Goal: Register for event/course

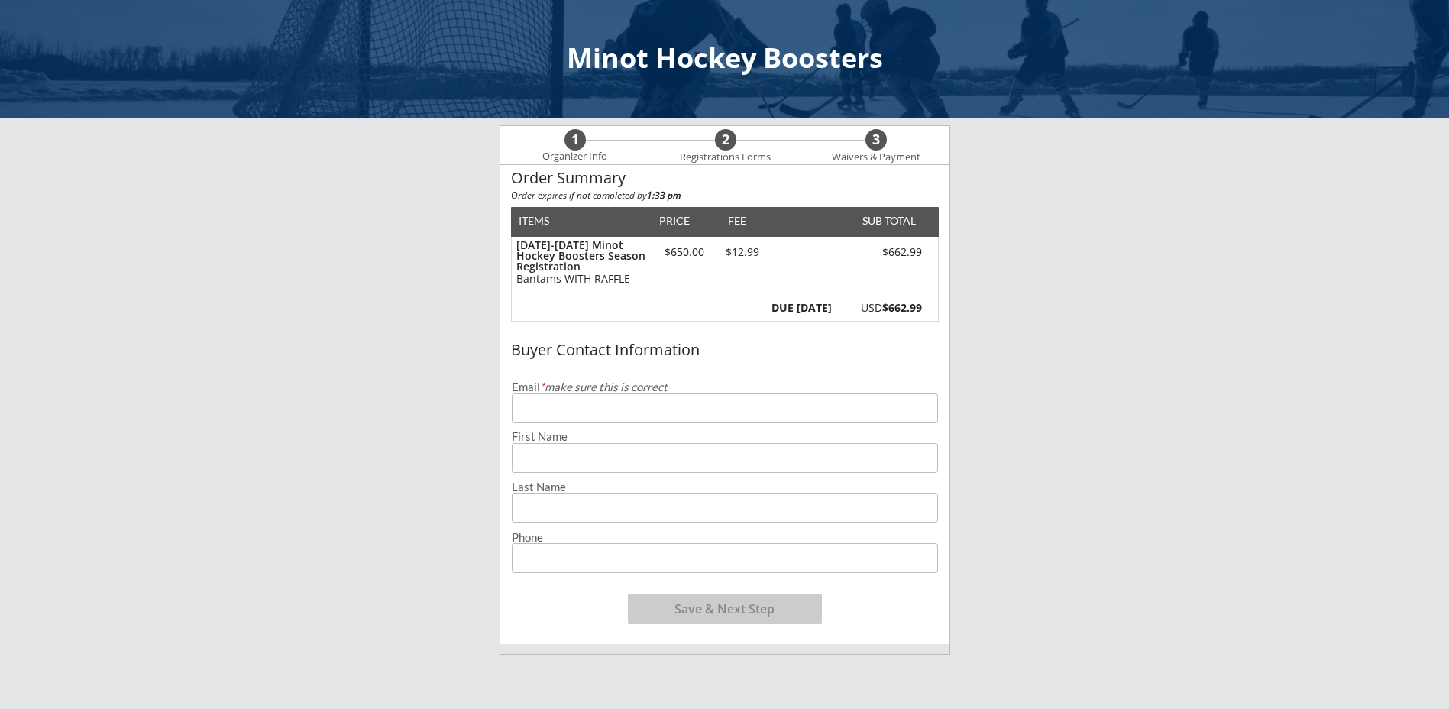
click at [562, 407] on input "email" at bounding box center [725, 408] width 426 height 30
type input "[EMAIL_ADDRESS][DOMAIN_NAME]"
type input "[PERSON_NAME]"
type input "[PHONE_NUMBER]"
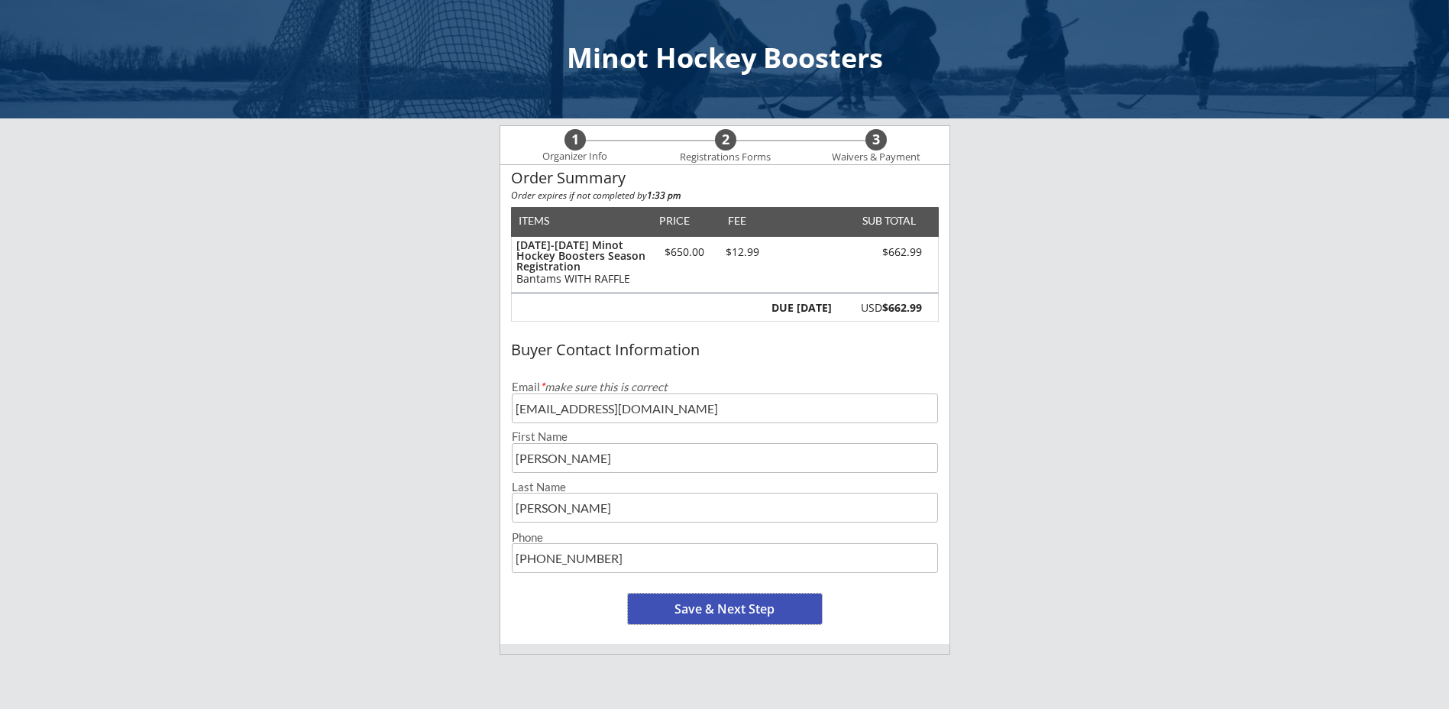
drag, startPoint x: 661, startPoint y: 614, endPoint x: 658, endPoint y: 595, distance: 19.3
click at [661, 615] on button "Save & Next Step" at bounding box center [725, 608] width 194 height 31
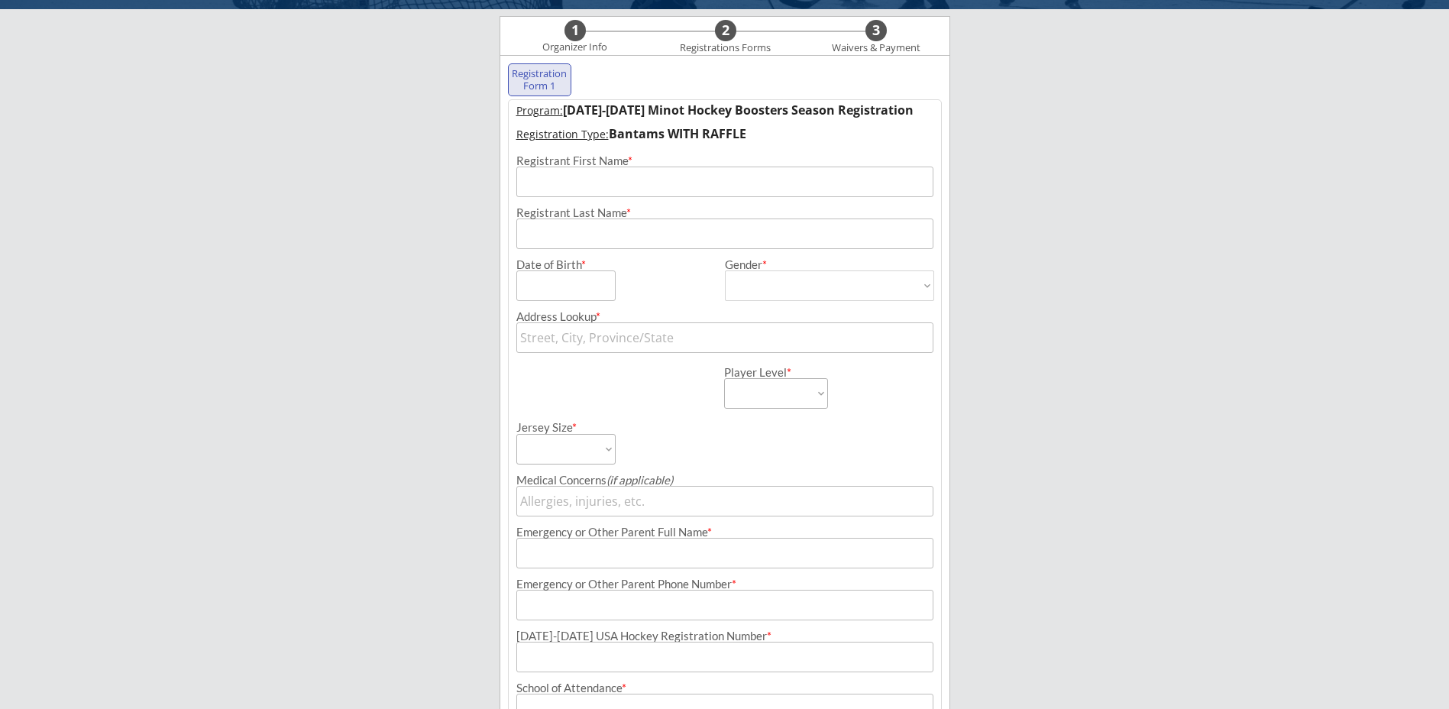
scroll to position [110, 0]
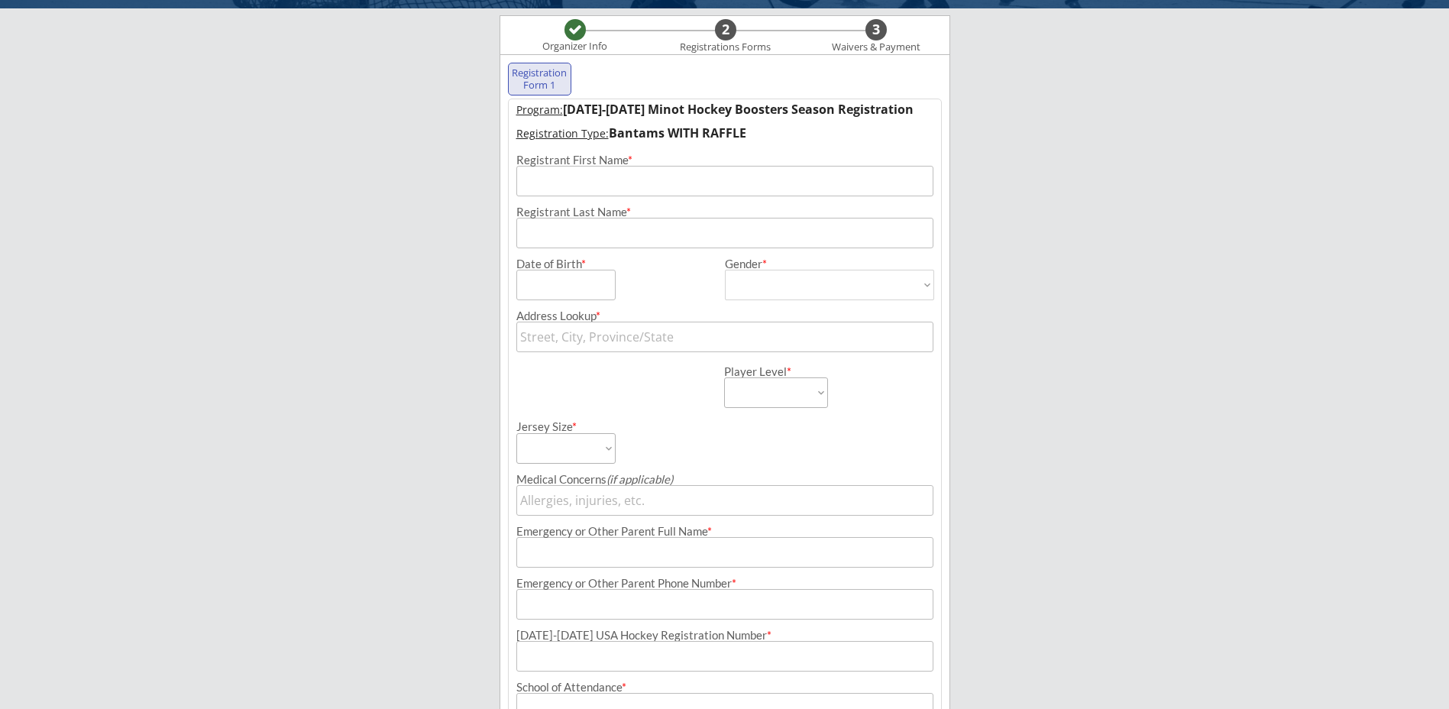
click at [582, 179] on input "input" at bounding box center [724, 181] width 417 height 31
type input "Rylan"
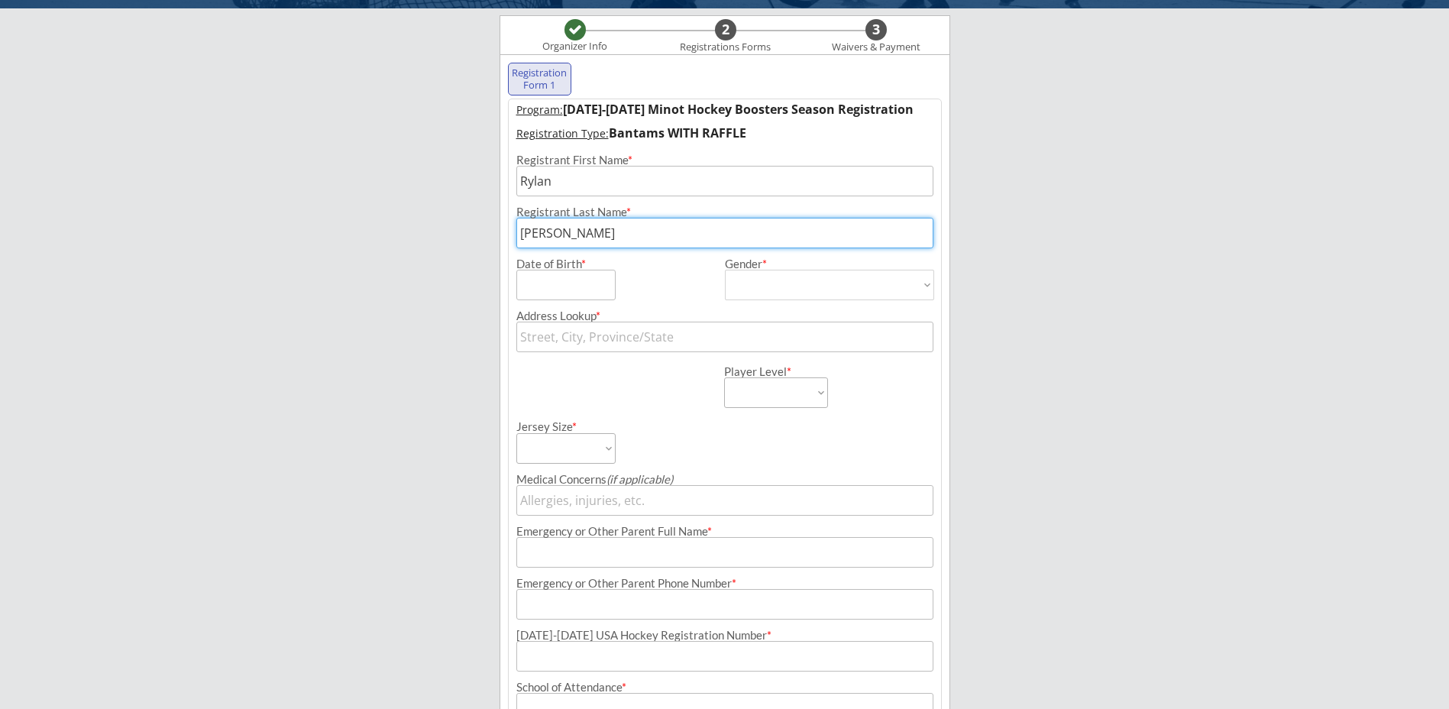
type input "[PERSON_NAME]"
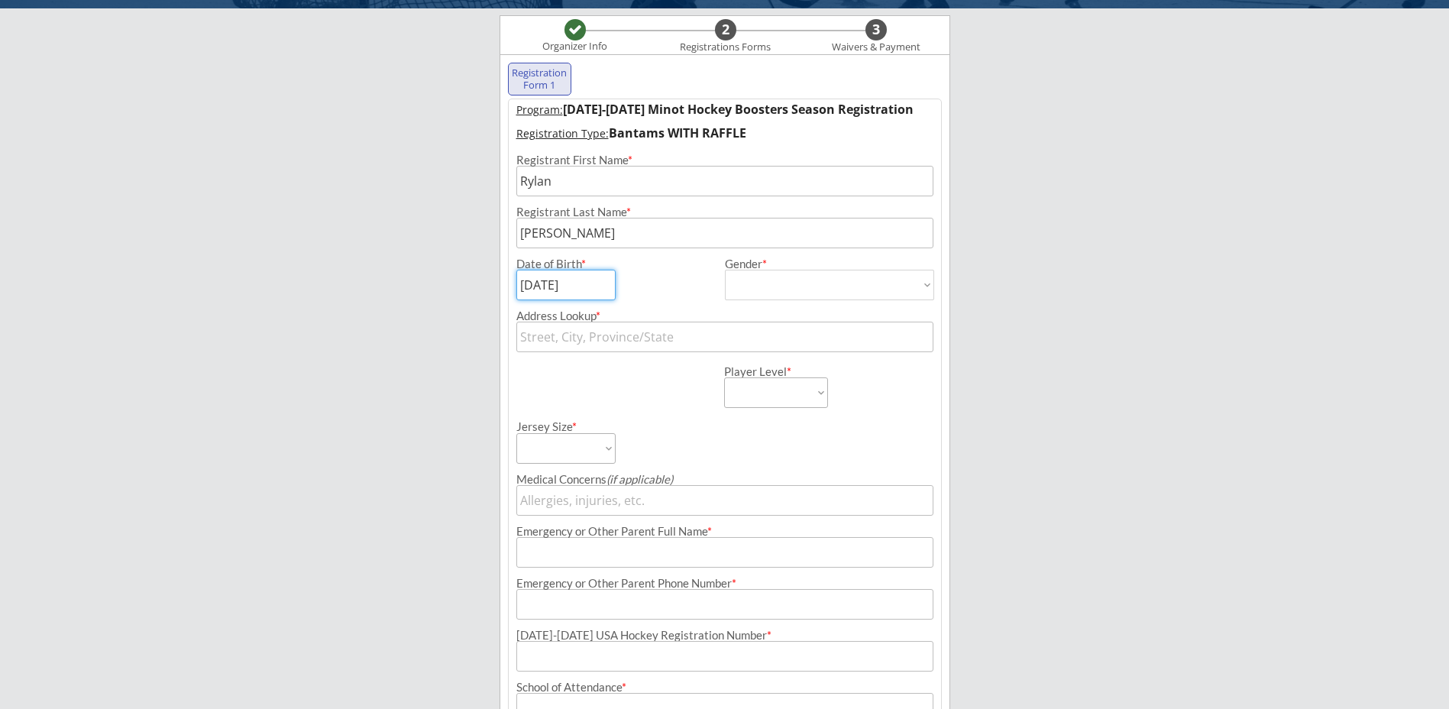
type input "[DATE]"
select select ""[DEMOGRAPHIC_DATA]""
type input "[DEMOGRAPHIC_DATA]"
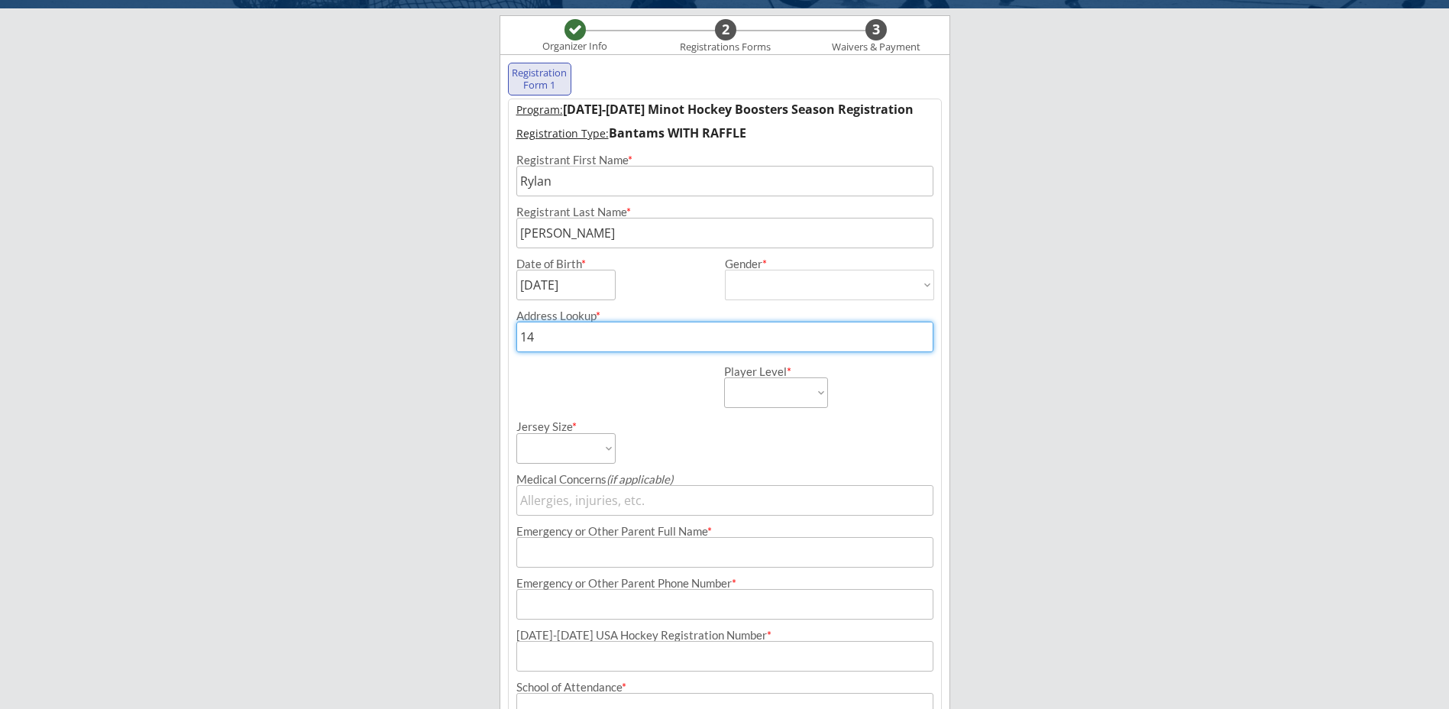
type input "140"
type input "[STREET_ADDRESS]"
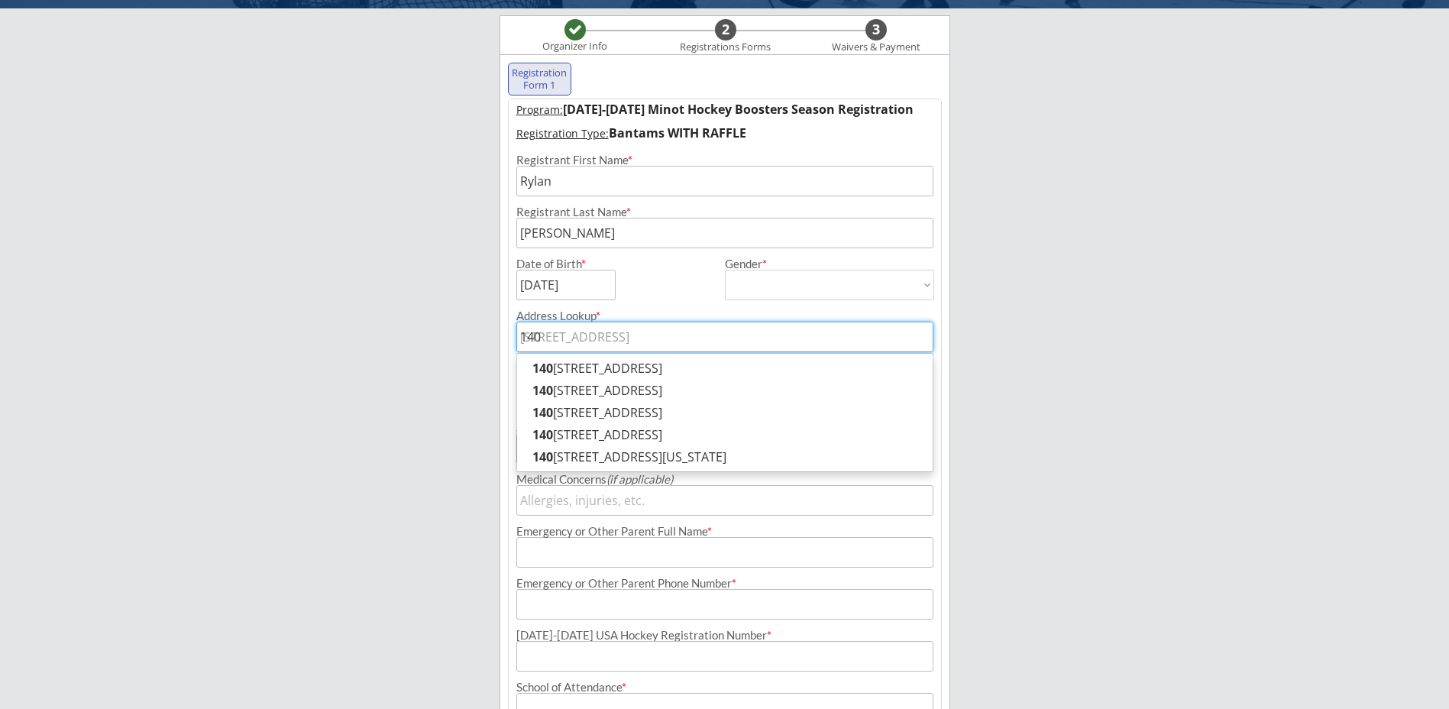
type input "[STREET_ADDRESS]"
type input "[PERSON_NAME]"
type input "[PHONE_NUMBER]"
type input "[EMAIL_ADDRESS][DOMAIN_NAME]"
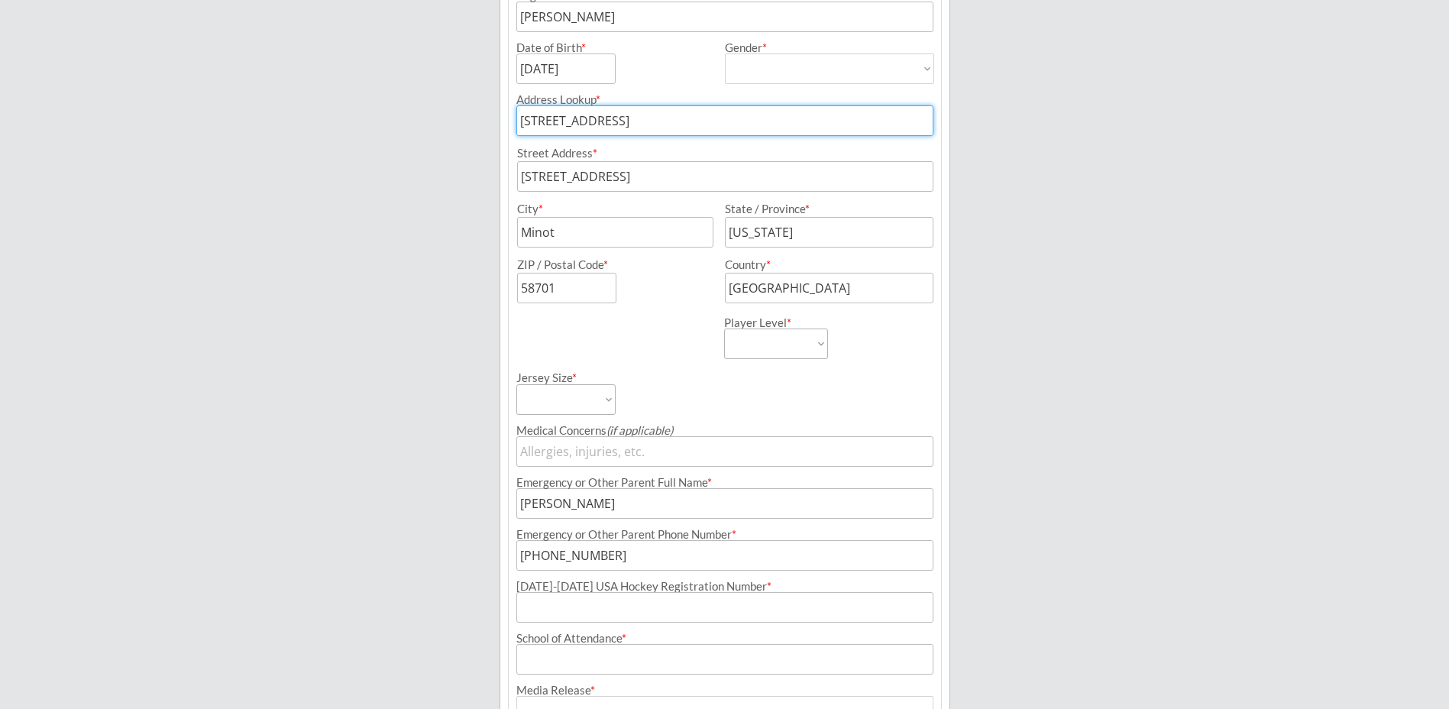
scroll to position [339, 0]
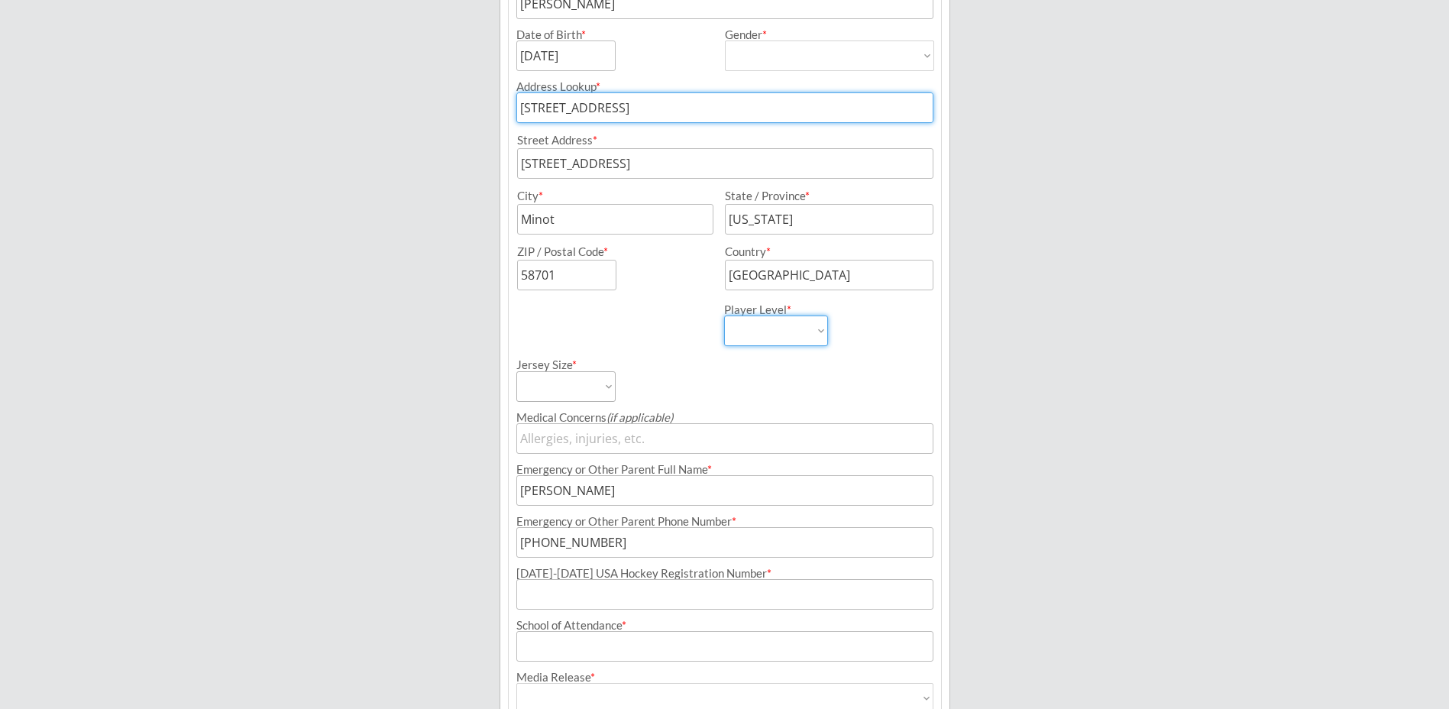
click at [822, 327] on select "Learn to Play Boys Learn to Play Girls Maroon Mites Gold/White Mites Squirts Pe…" at bounding box center [776, 330] width 104 height 31
select select ""Bantams""
click at [724, 315] on select "Learn to Play Boys Learn to Play Girls Maroon Mites Gold/White Mites Squirts Pe…" at bounding box center [776, 330] width 104 height 31
click at [572, 392] on select "Adult Small Adult Medium Adult Large Adult XL Goalie Cut" at bounding box center [565, 386] width 99 height 31
select select ""Adult Large""
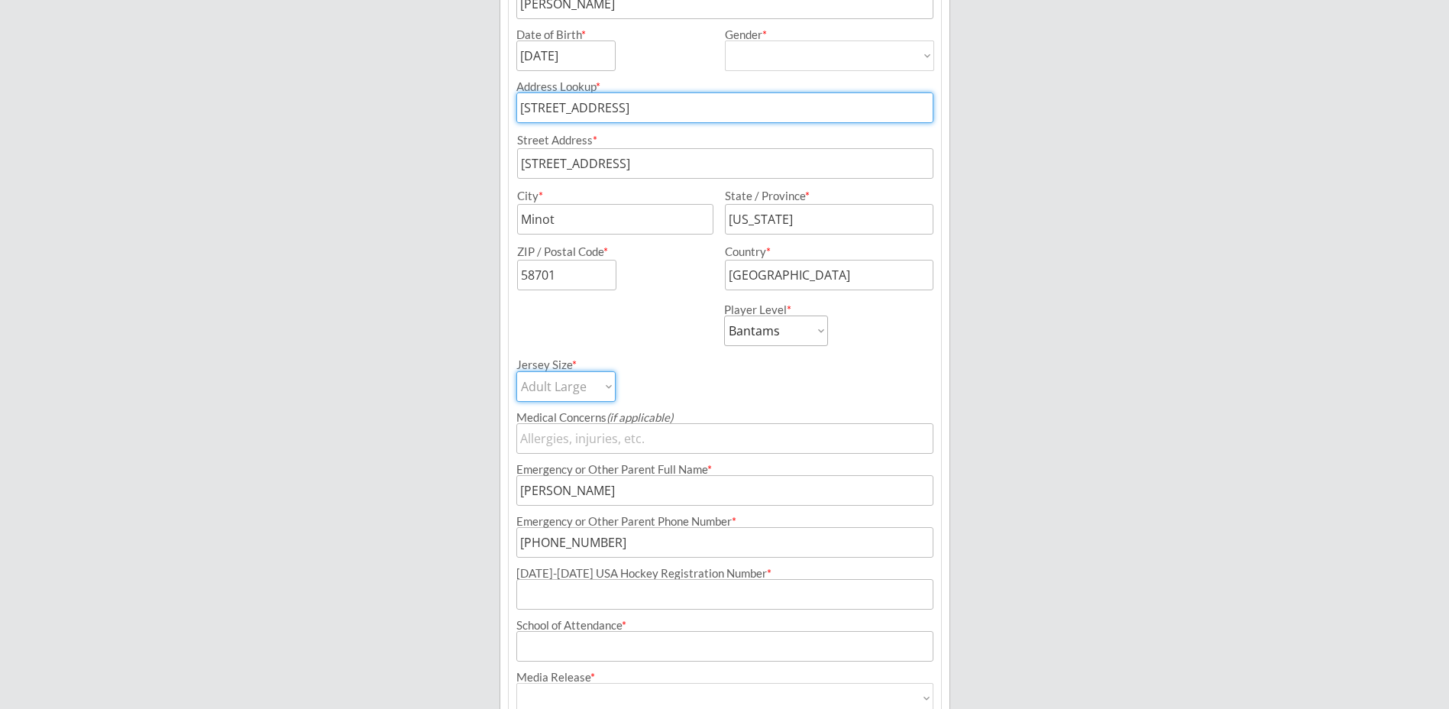
click at [516, 371] on select "Adult Small Adult Medium Adult Large Adult XL Goalie Cut" at bounding box center [565, 386] width 99 height 31
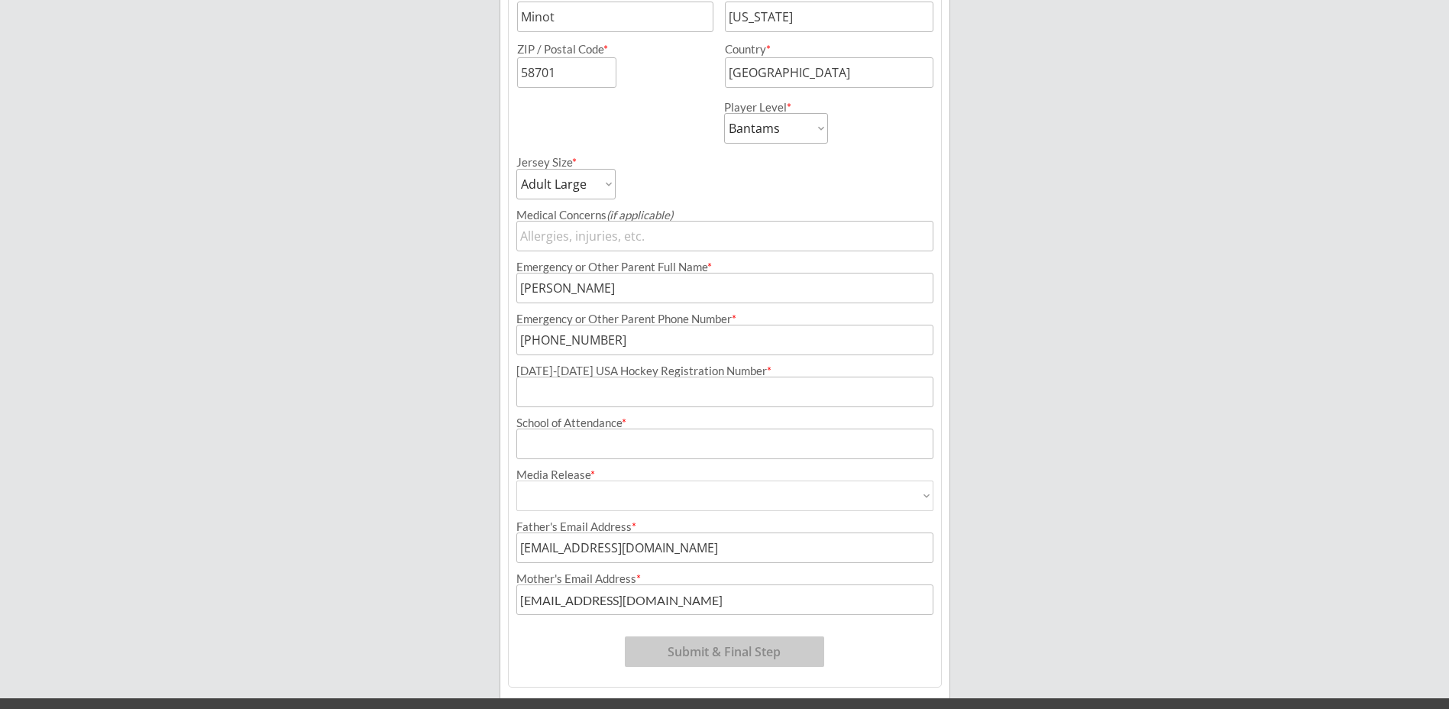
scroll to position [549, 0]
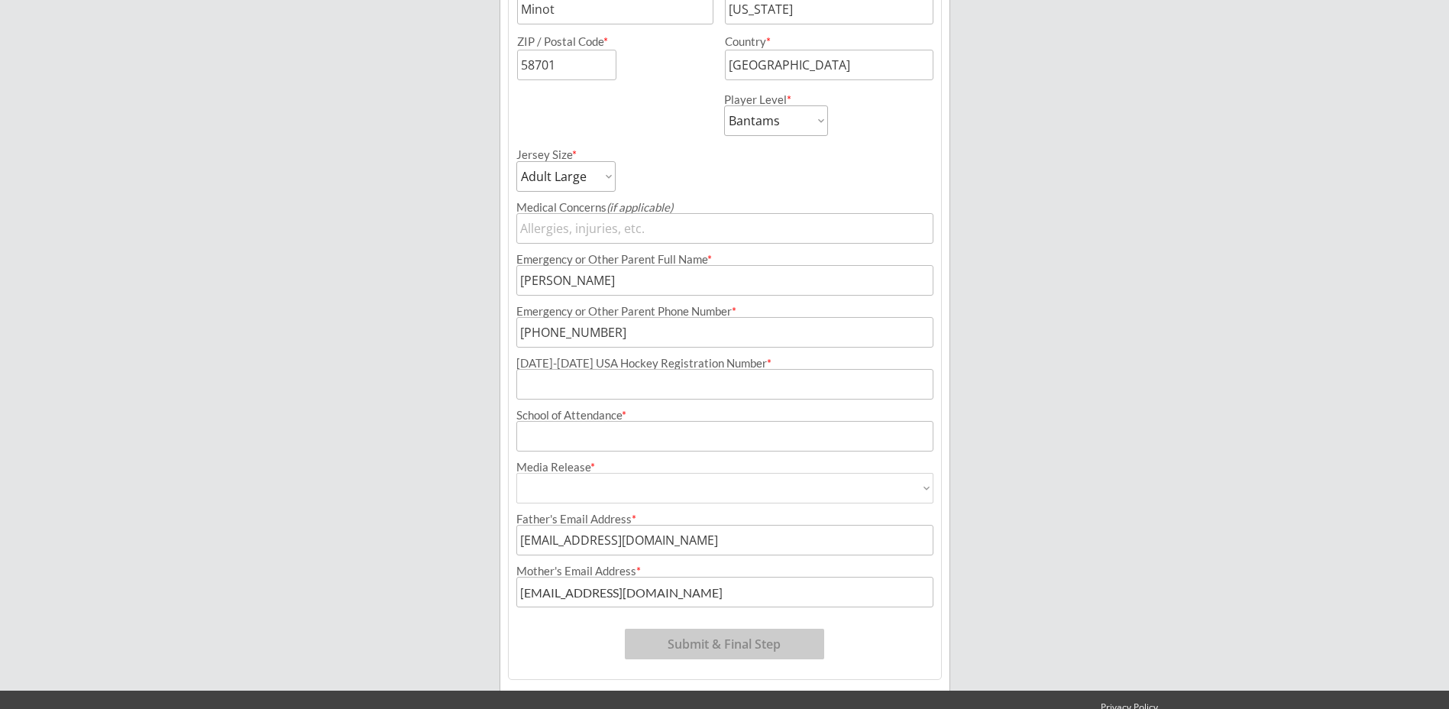
click at [621, 396] on input "input" at bounding box center [724, 384] width 417 height 31
type input "220601849Kelle"
click at [572, 437] on input "input" at bounding box center [724, 436] width 417 height 31
type input "Minot High"
click at [919, 490] on select "Yes No" at bounding box center [724, 488] width 417 height 31
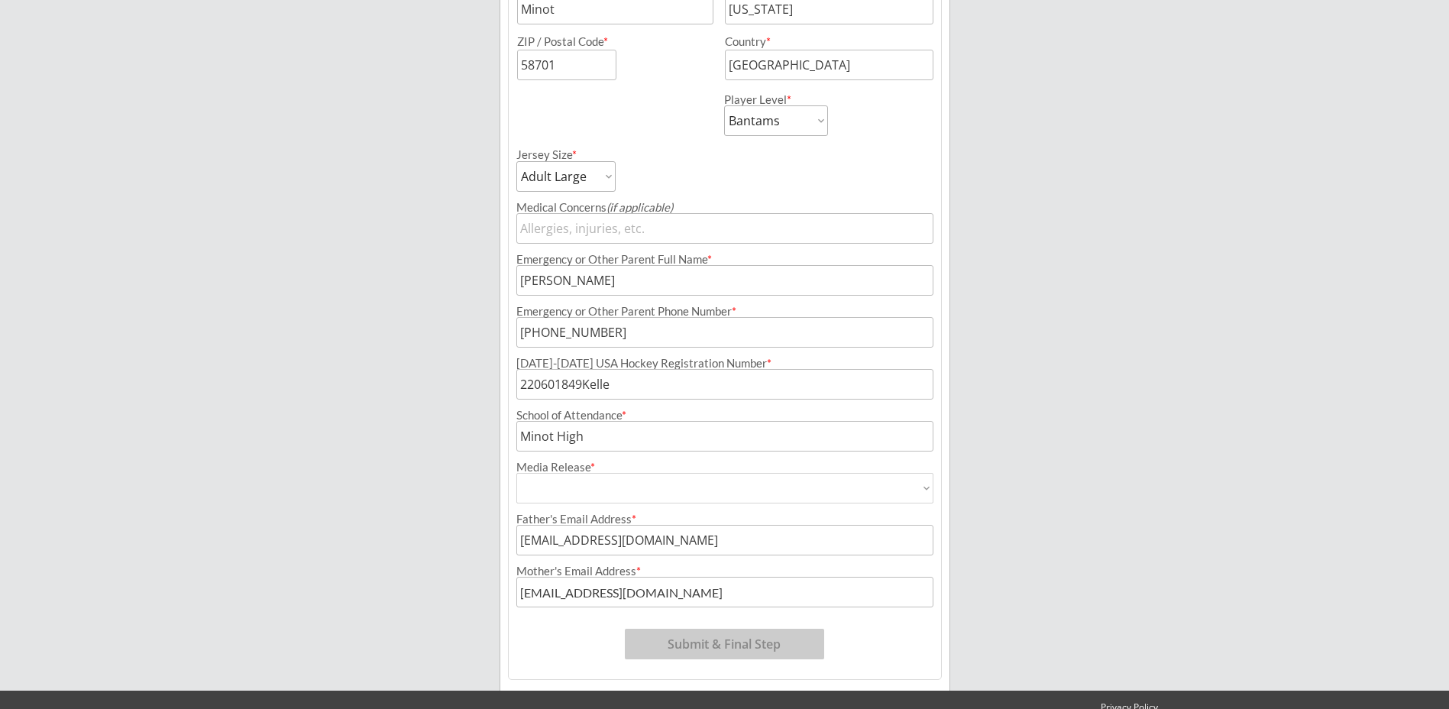
select select ""Yes""
click at [516, 473] on select "Yes No" at bounding box center [724, 488] width 417 height 31
type input "Yes"
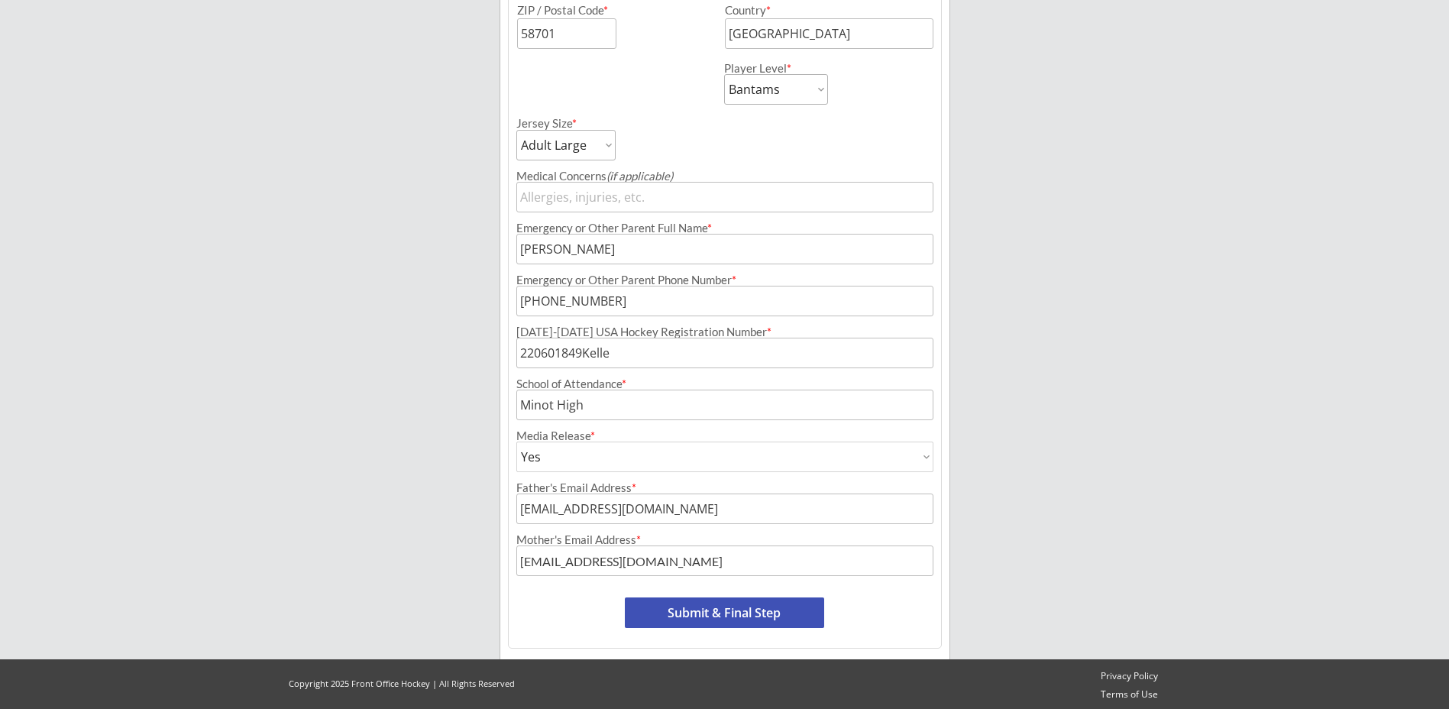
scroll to position [583, 0]
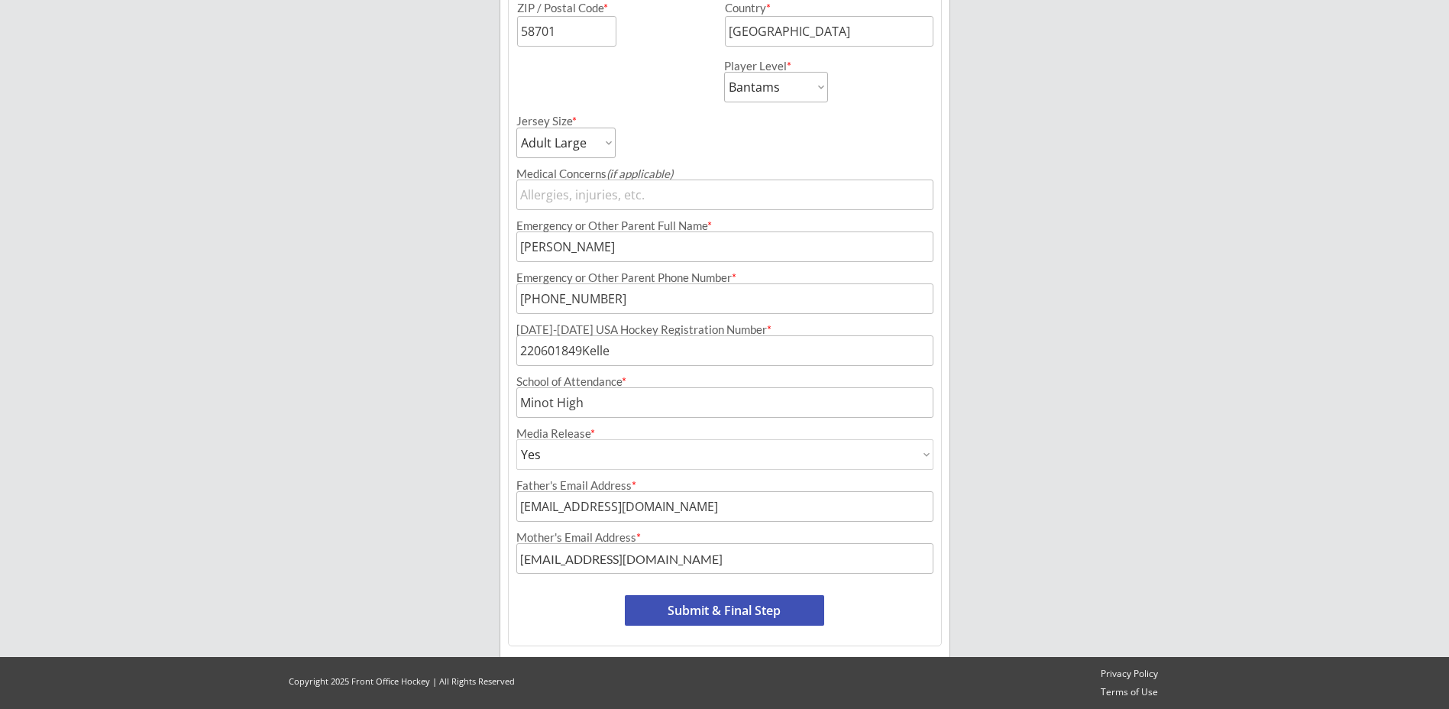
click at [567, 505] on input "input" at bounding box center [724, 506] width 417 height 31
drag, startPoint x: 573, startPoint y: 506, endPoint x: 493, endPoint y: 500, distance: 80.4
click at [493, 500] on div "Minot Hockey Boosters Organizer Info 2 Registrations Forms 3 Waivers & Payment …" at bounding box center [724, 62] width 1449 height 1291
type input "[EMAIL_ADDRESS][DOMAIN_NAME]"
click at [651, 605] on button "Submit & Final Step" at bounding box center [724, 610] width 199 height 31
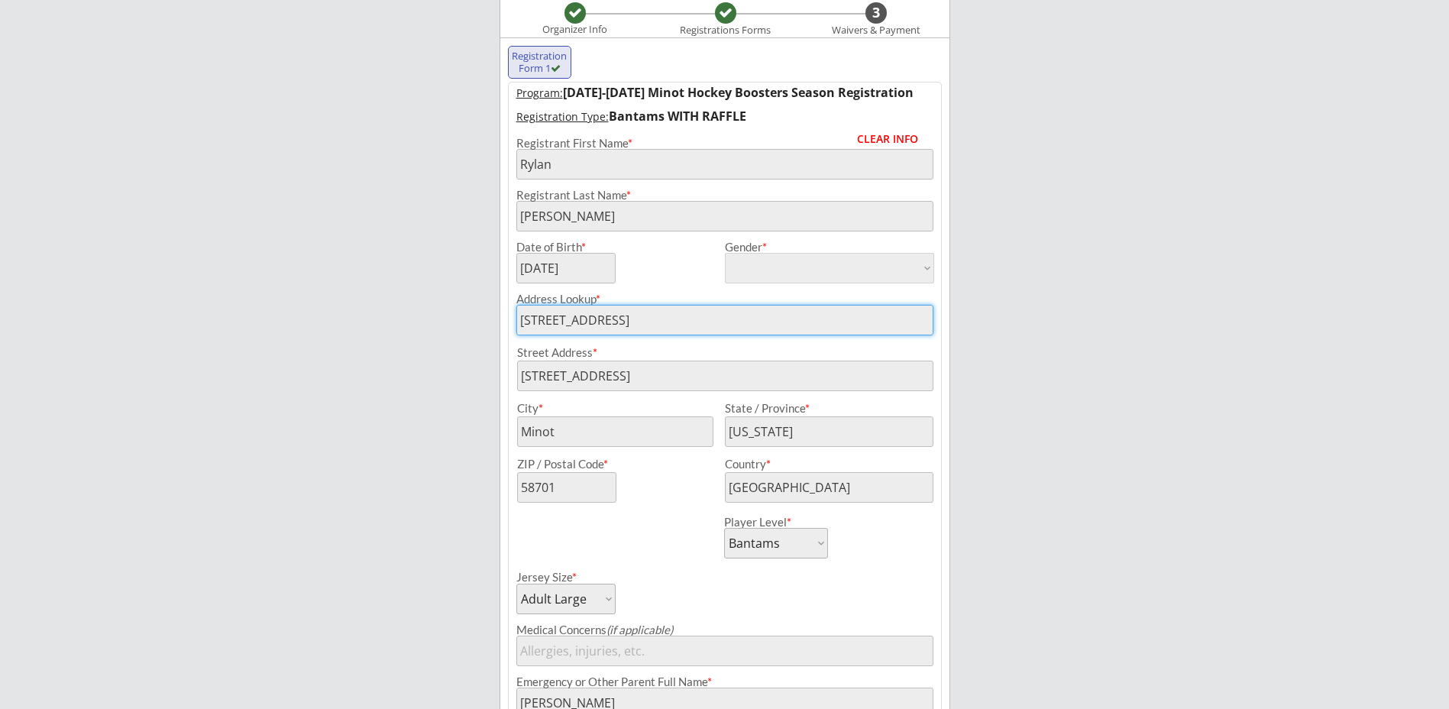
scroll to position [105, 0]
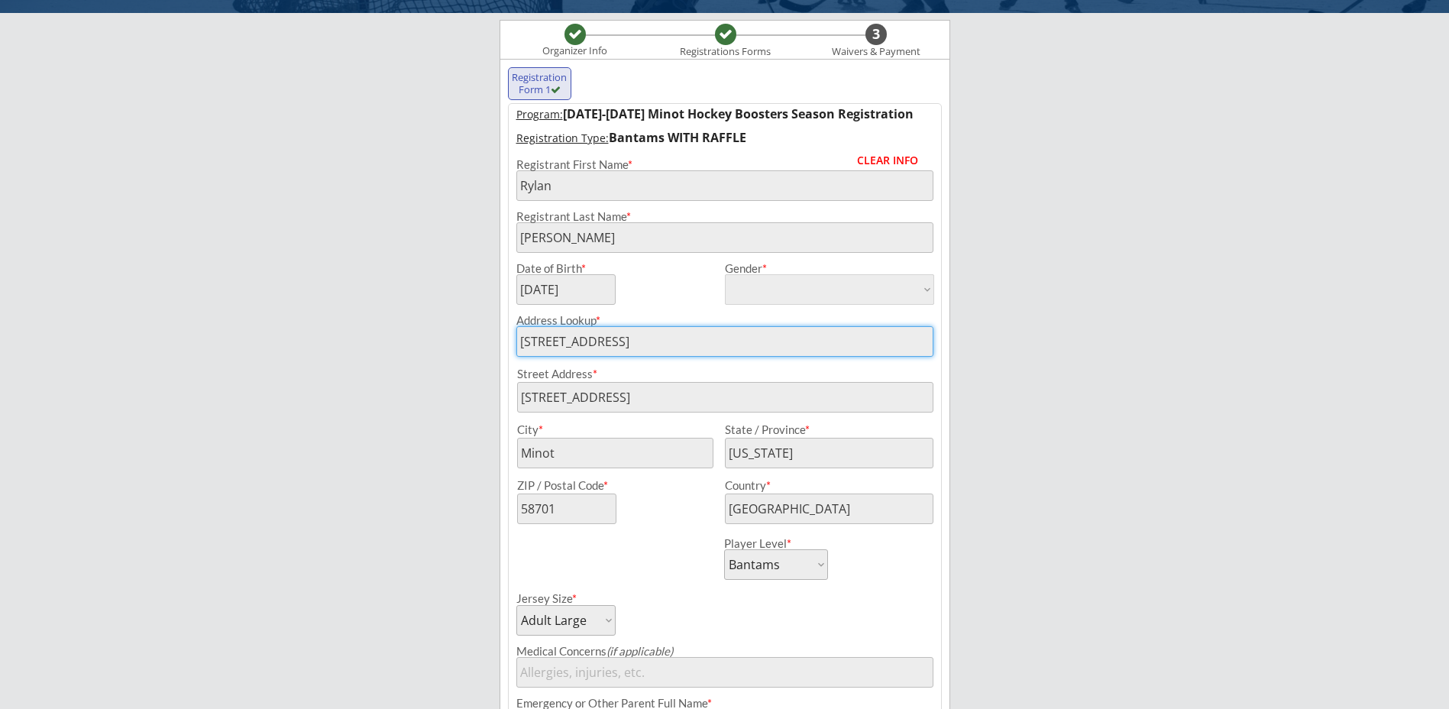
click at [576, 422] on div "Street Address * City * State / Province * ZIP / Postal Code * Country *" at bounding box center [725, 440] width 432 height 167
click at [574, 137] on u "Registration Type:" at bounding box center [562, 138] width 92 height 15
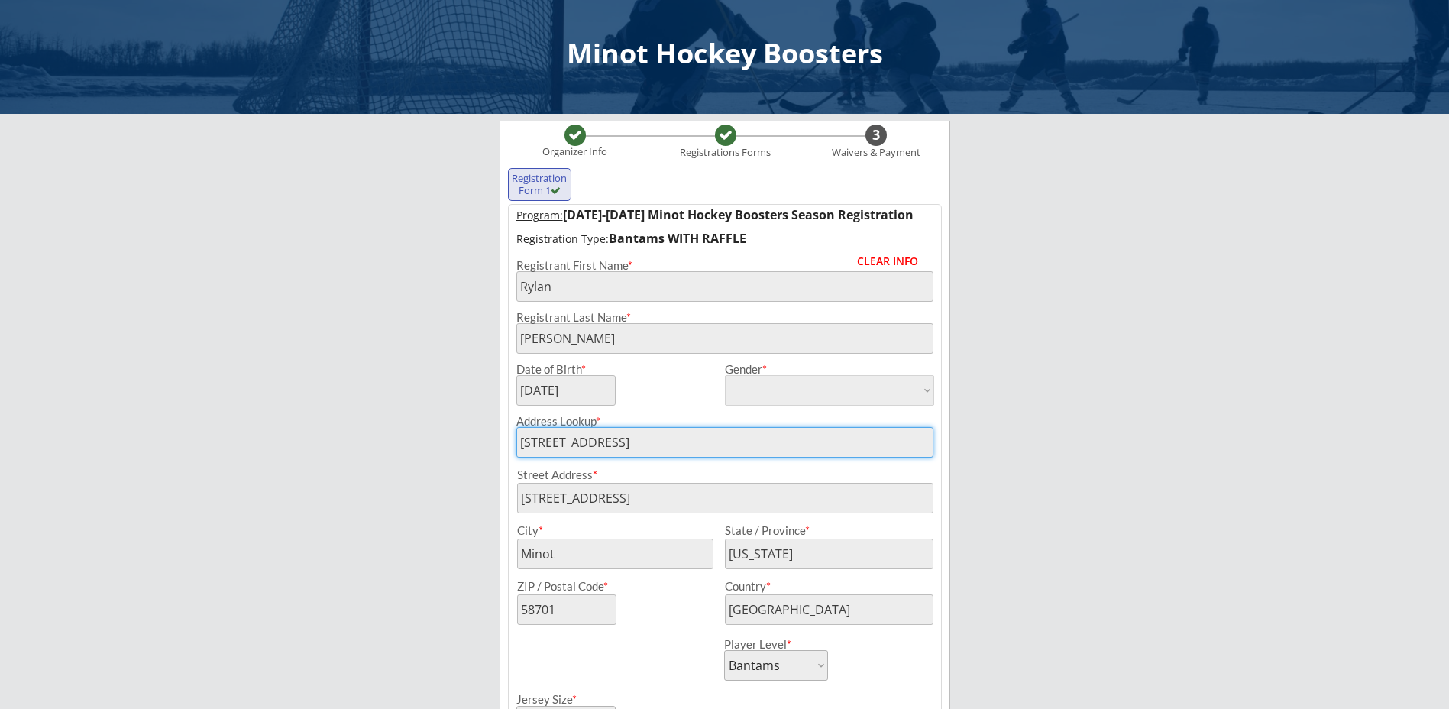
scroll to position [0, 0]
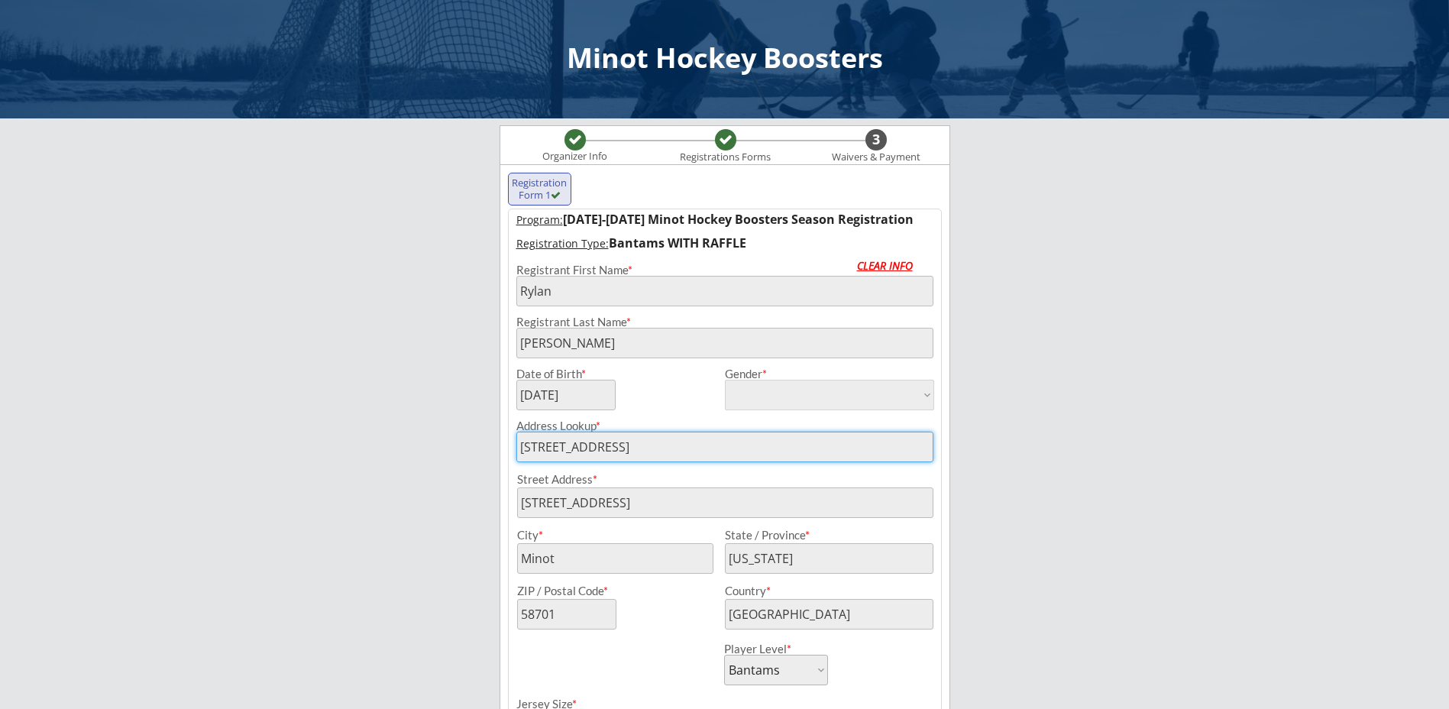
click at [891, 267] on div "CLEAR INFO" at bounding box center [895, 265] width 76 height 11
select select ""PLACEHOLDER_1427118222253""
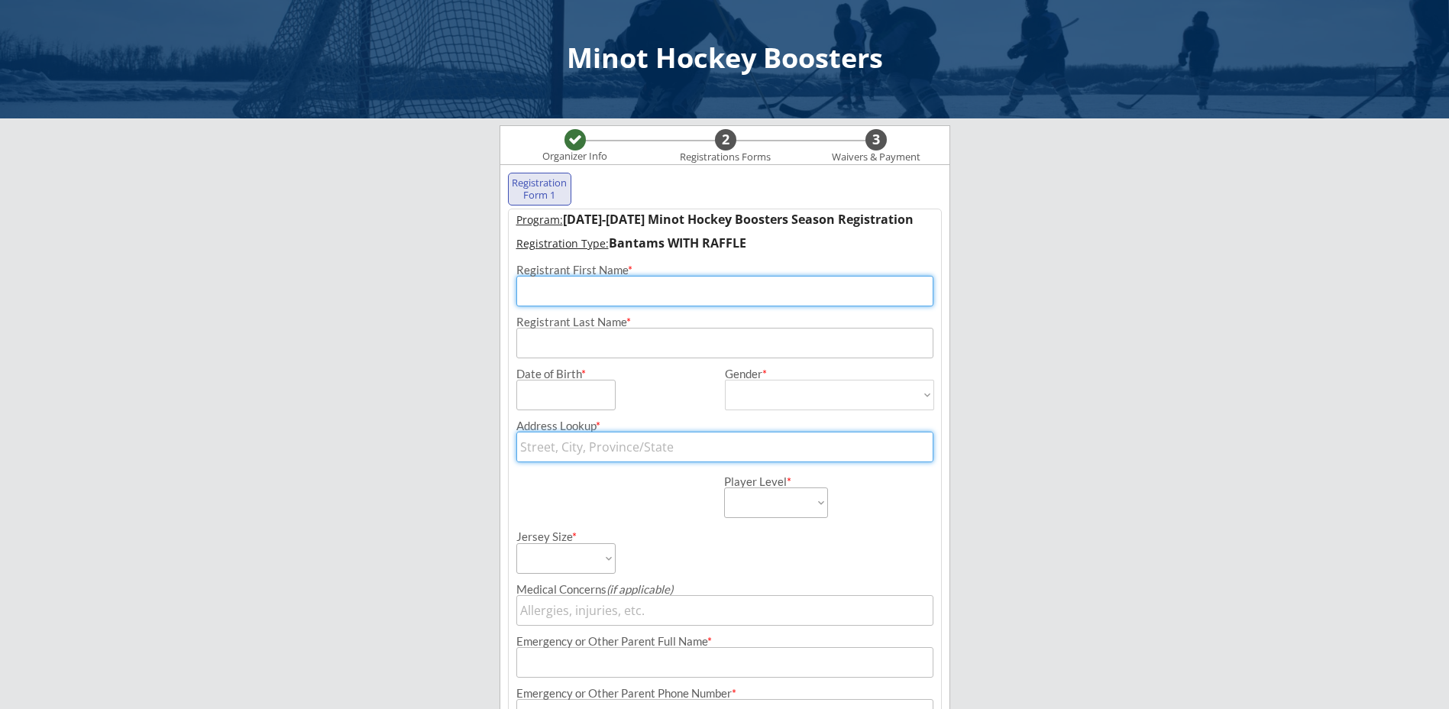
click at [549, 295] on input "input" at bounding box center [724, 291] width 417 height 31
type input "Rylan"
type input "[PERSON_NAME]"
type input "[DATE]"
type input "[STREET_ADDRESS]"
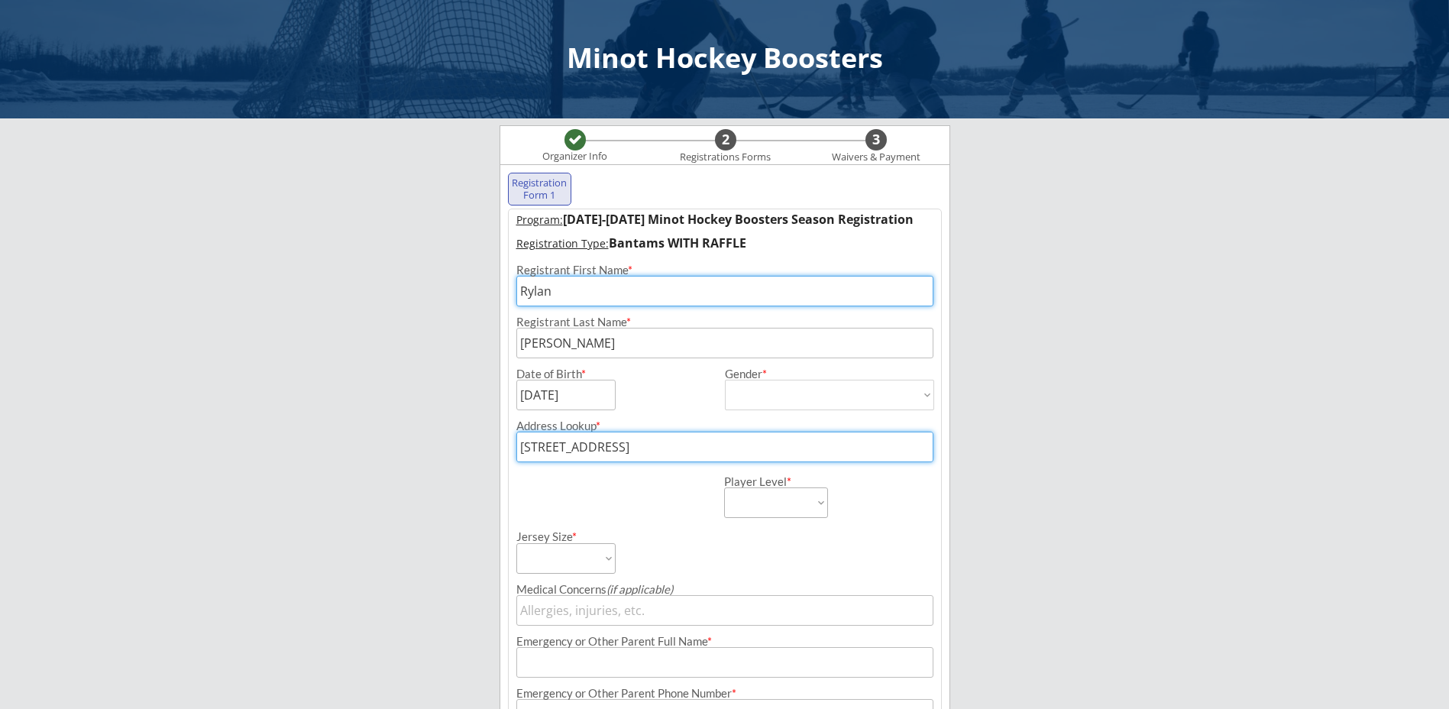
type input "[PERSON_NAME]"
type input "[PHONE_NUMBER]"
type input "220601849Kelle"
type input "Minot High"
type input "[EMAIL_ADDRESS][DOMAIN_NAME]"
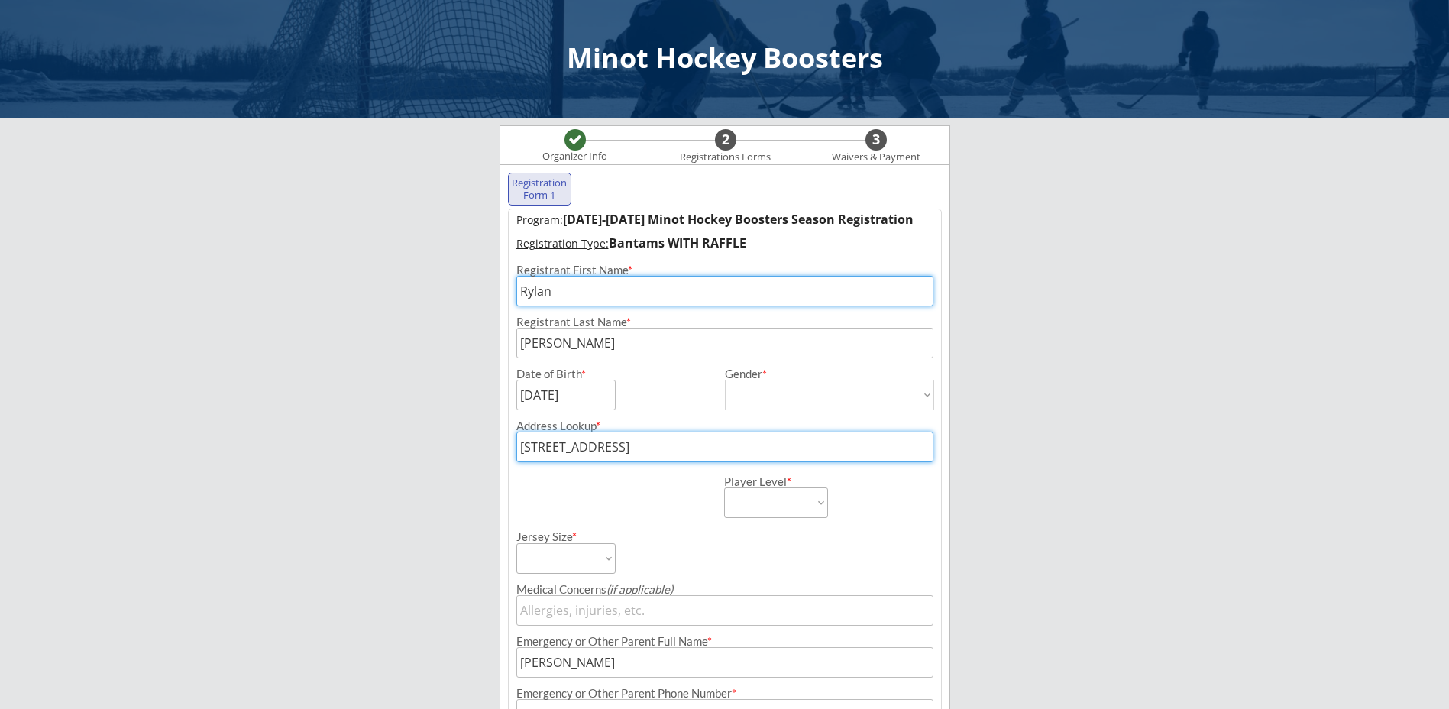
type input "[EMAIL_ADDRESS][DOMAIN_NAME]"
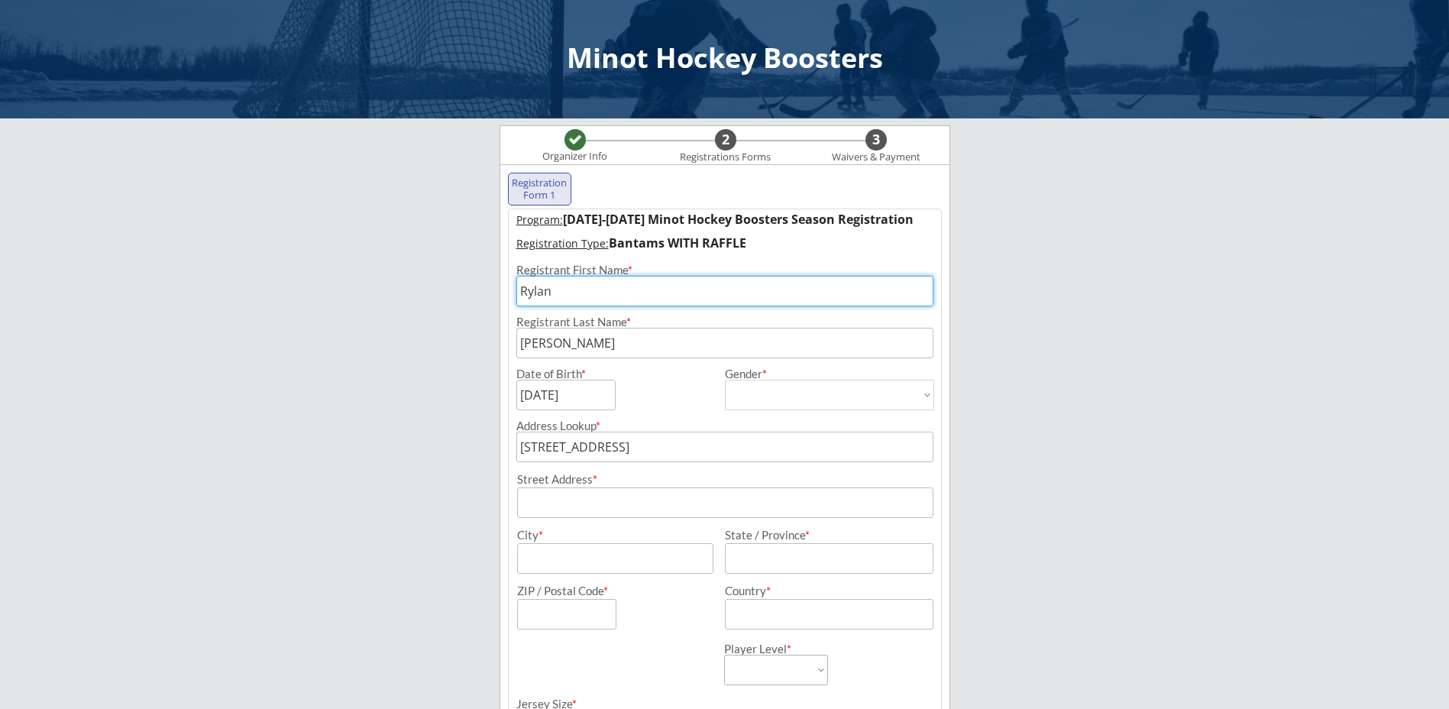
type input "[STREET_ADDRESS]"
type input "Minot"
type input "[US_STATE]"
type input "58701"
type input "[GEOGRAPHIC_DATA]"
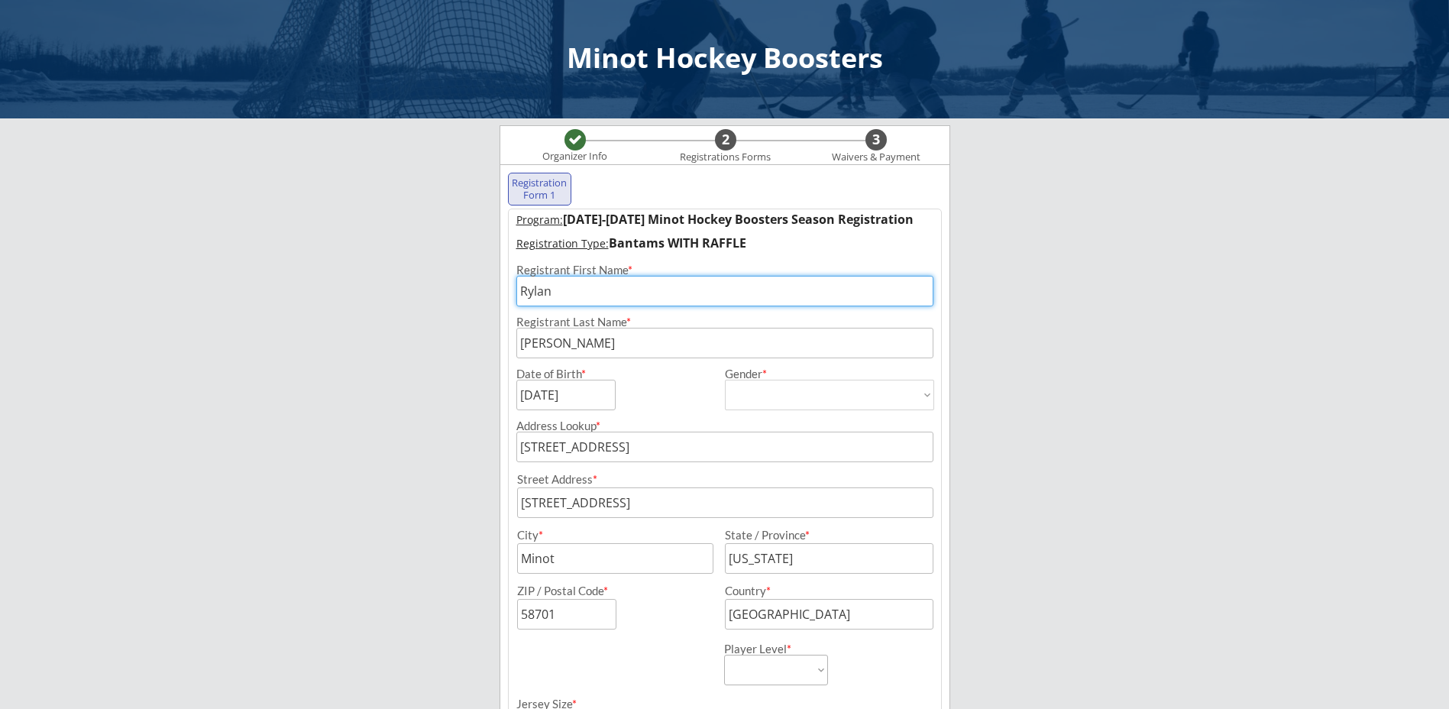
scroll to position [21, 0]
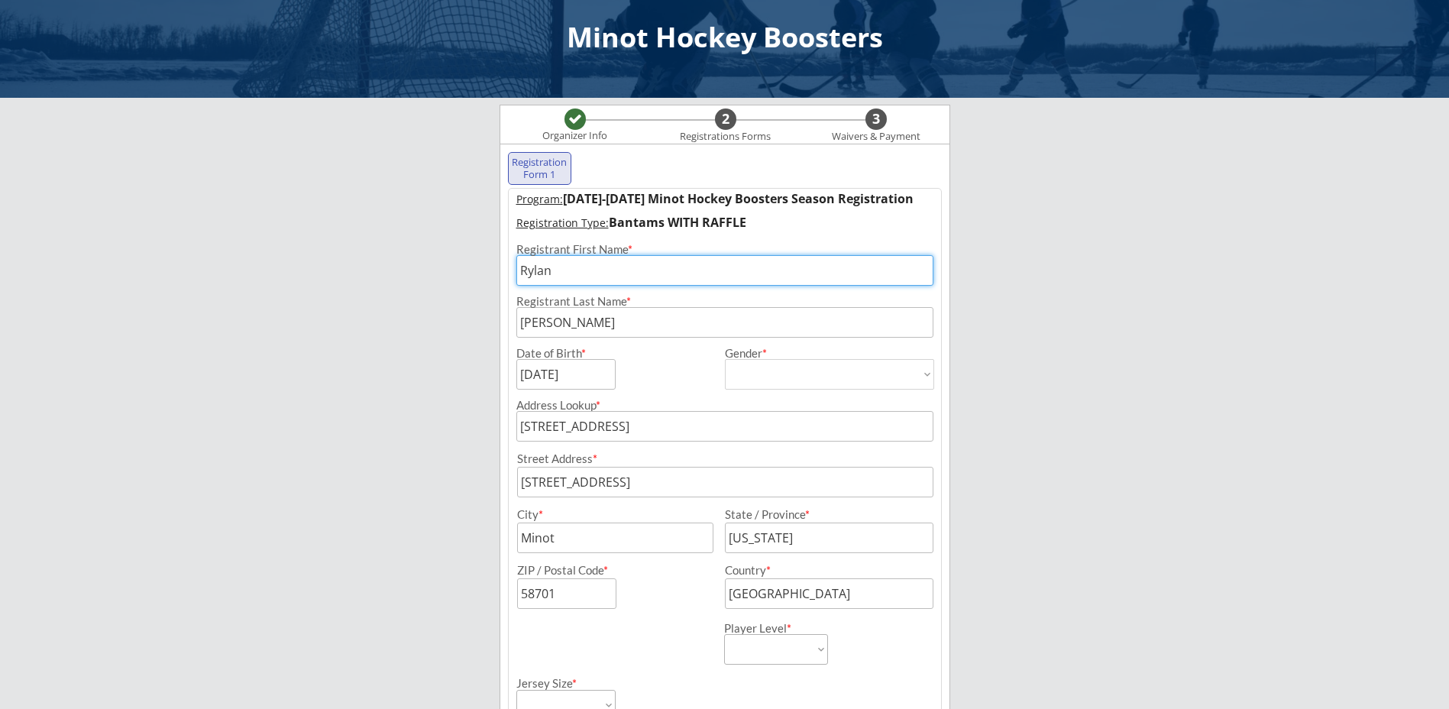
click at [541, 441] on div "Street Address * City * State / Province * ZIP / Postal Code * Country *" at bounding box center [725, 524] width 432 height 167
click at [541, 432] on input "[STREET_ADDRESS]" at bounding box center [724, 426] width 417 height 31
type input "1 17 1/2 AVE SW"
type input "1 17 [STREET_ADDRESS]"
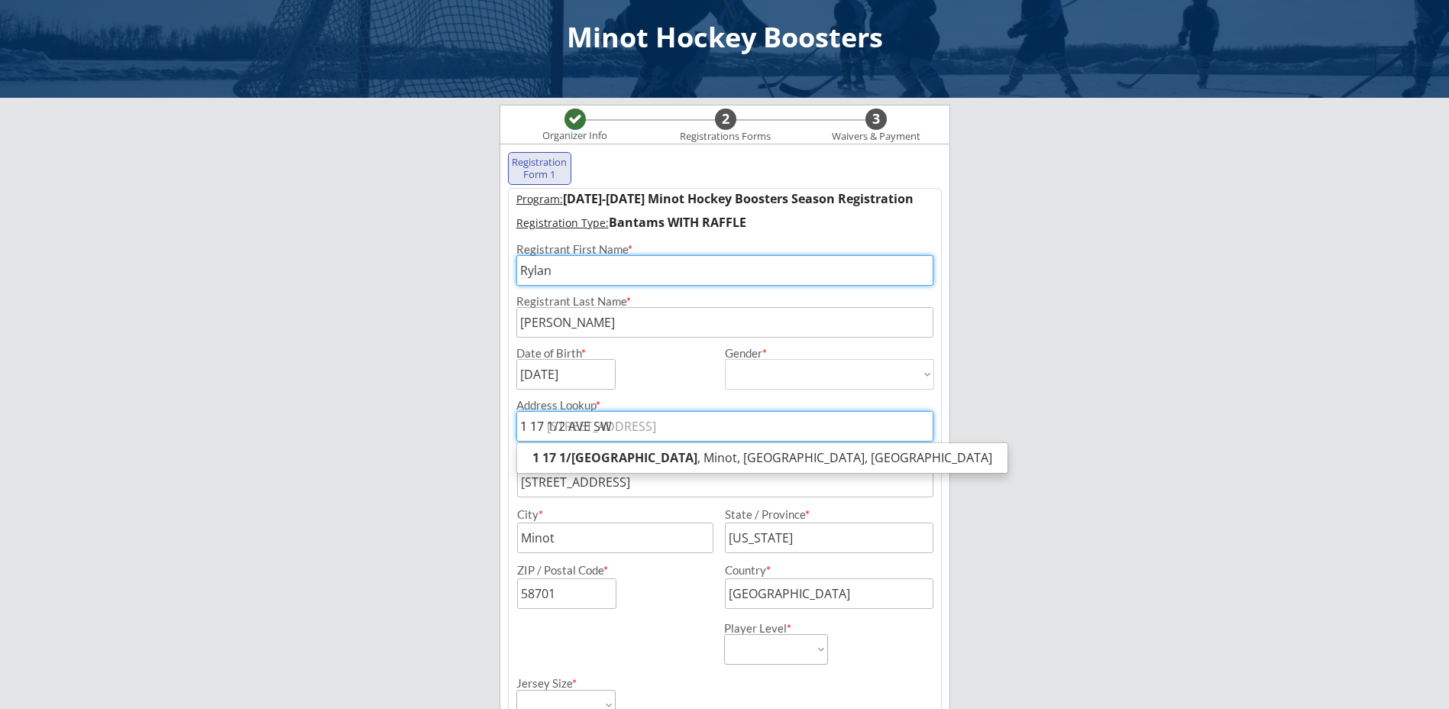
type input "14 17 1/2 AVE SW"
type input "14 17 [STREET_ADDRESS]"
type input "[STREET_ADDRESS]"
type input "1402 17 1/2 AVE SW"
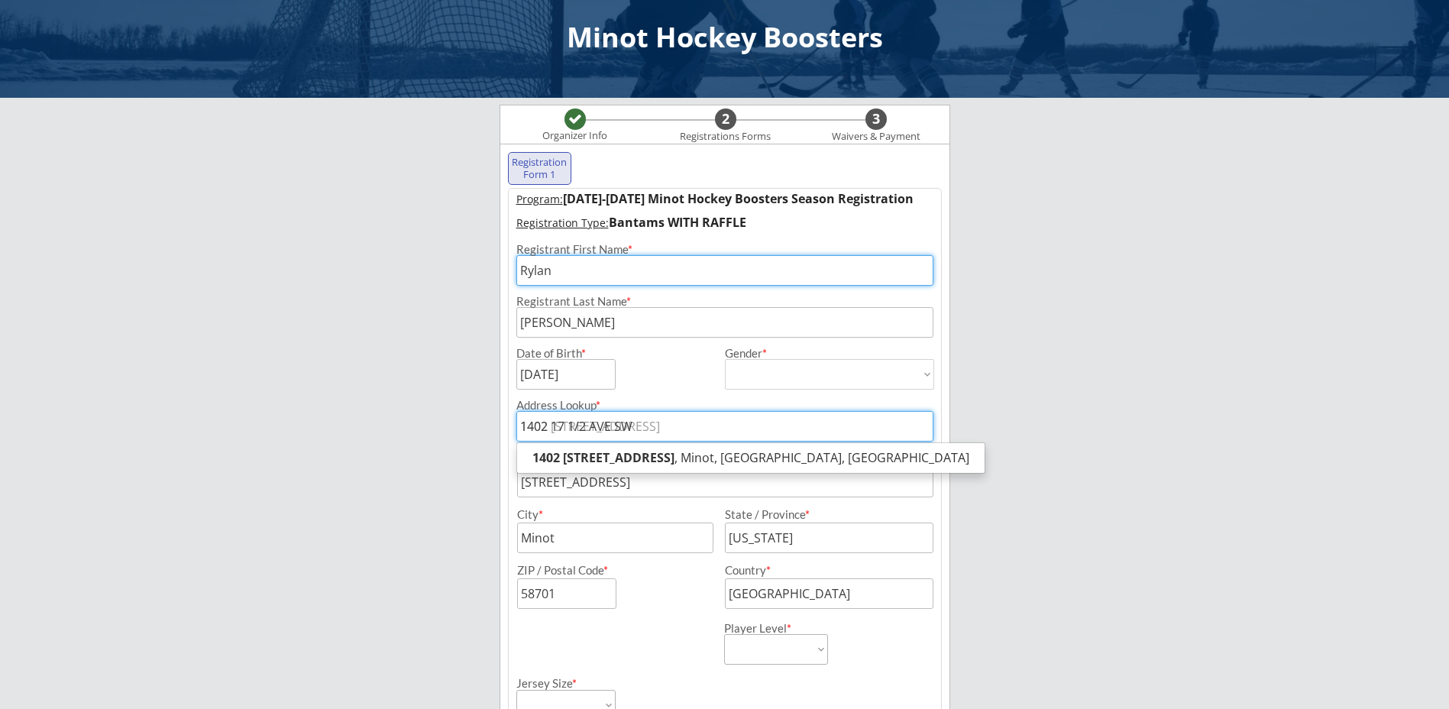
type input "1402 [STREET_ADDRESS]"
type input "1402 17 1/2 AVE SW"
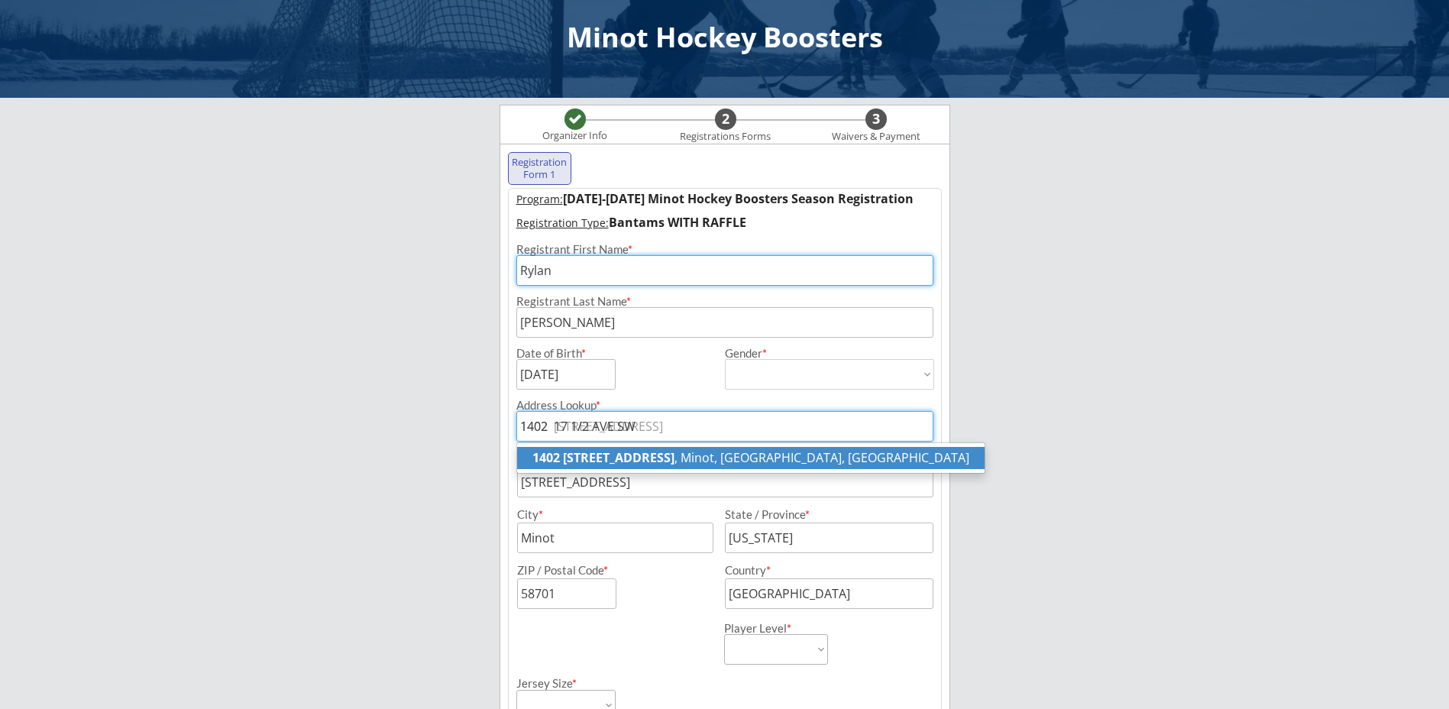
click at [590, 451] on strong "1402 [STREET_ADDRESS]" at bounding box center [603, 457] width 142 height 17
type input "1402 [STREET_ADDRESS]"
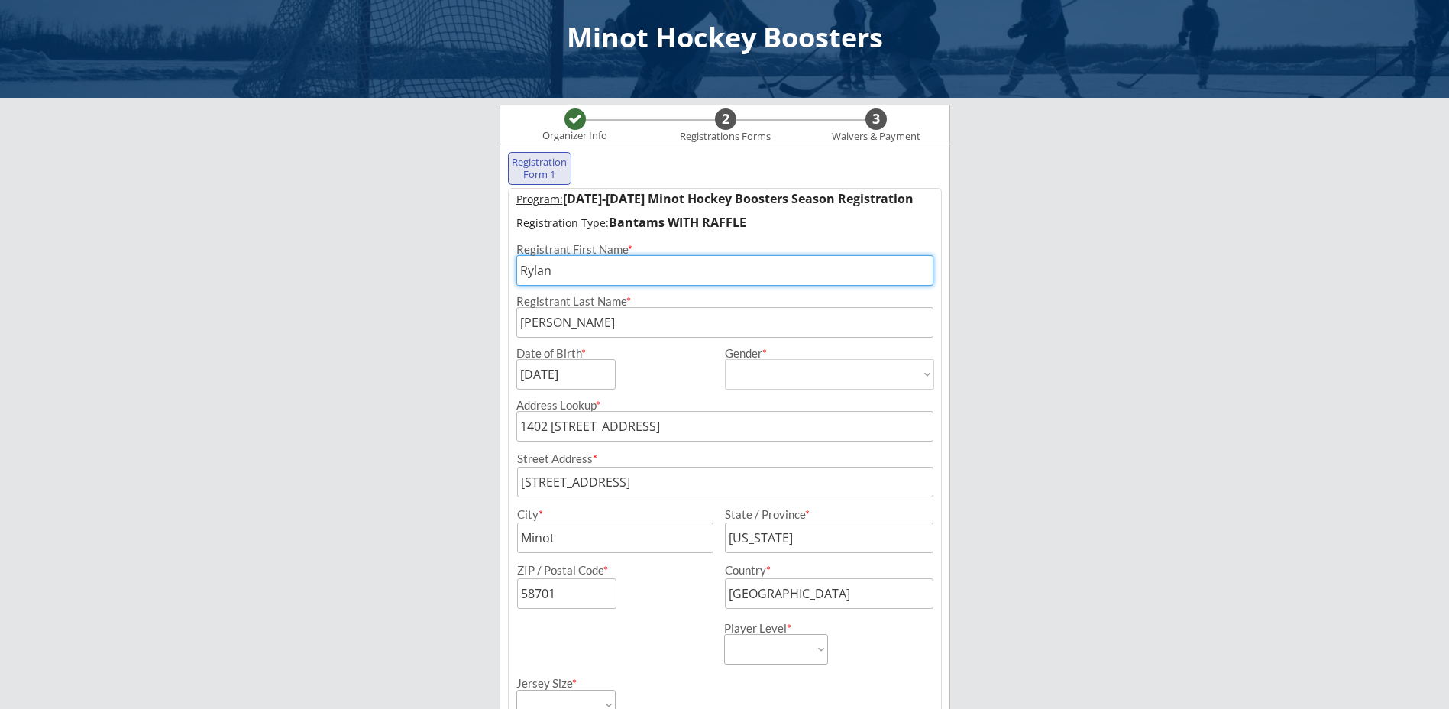
type input "1402 [STREET_ADDRESS]"
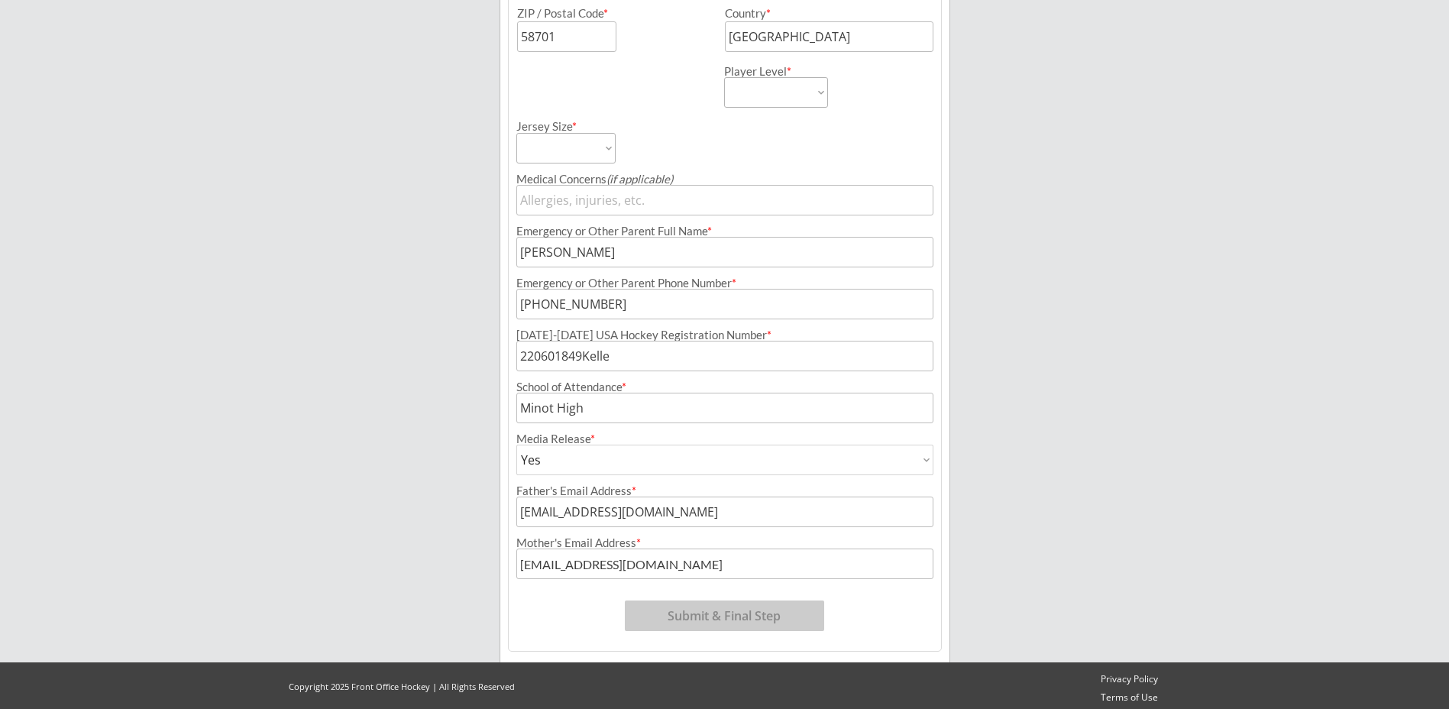
scroll to position [583, 0]
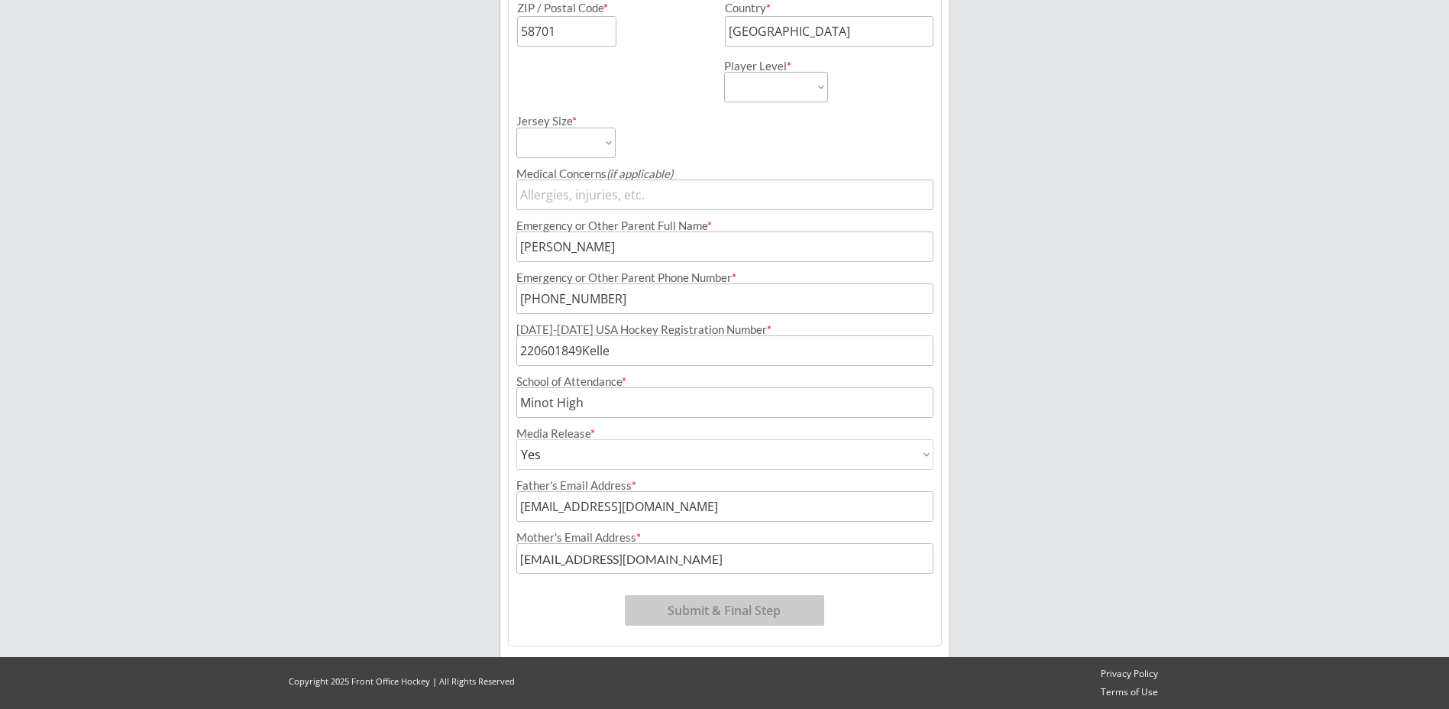
type input "1402 [STREET_ADDRESS]"
click at [720, 609] on button "Submit & Final Step" at bounding box center [724, 610] width 199 height 31
click at [814, 85] on select "Learn to Play Boys Learn to Play Girls Maroon Mites Gold/White Mites Squirts Pe…" at bounding box center [776, 87] width 104 height 31
select select ""Bantams""
click at [724, 72] on select "Learn to Play Boys Learn to Play Girls Maroon Mites Gold/White Mites Squirts Pe…" at bounding box center [776, 87] width 104 height 31
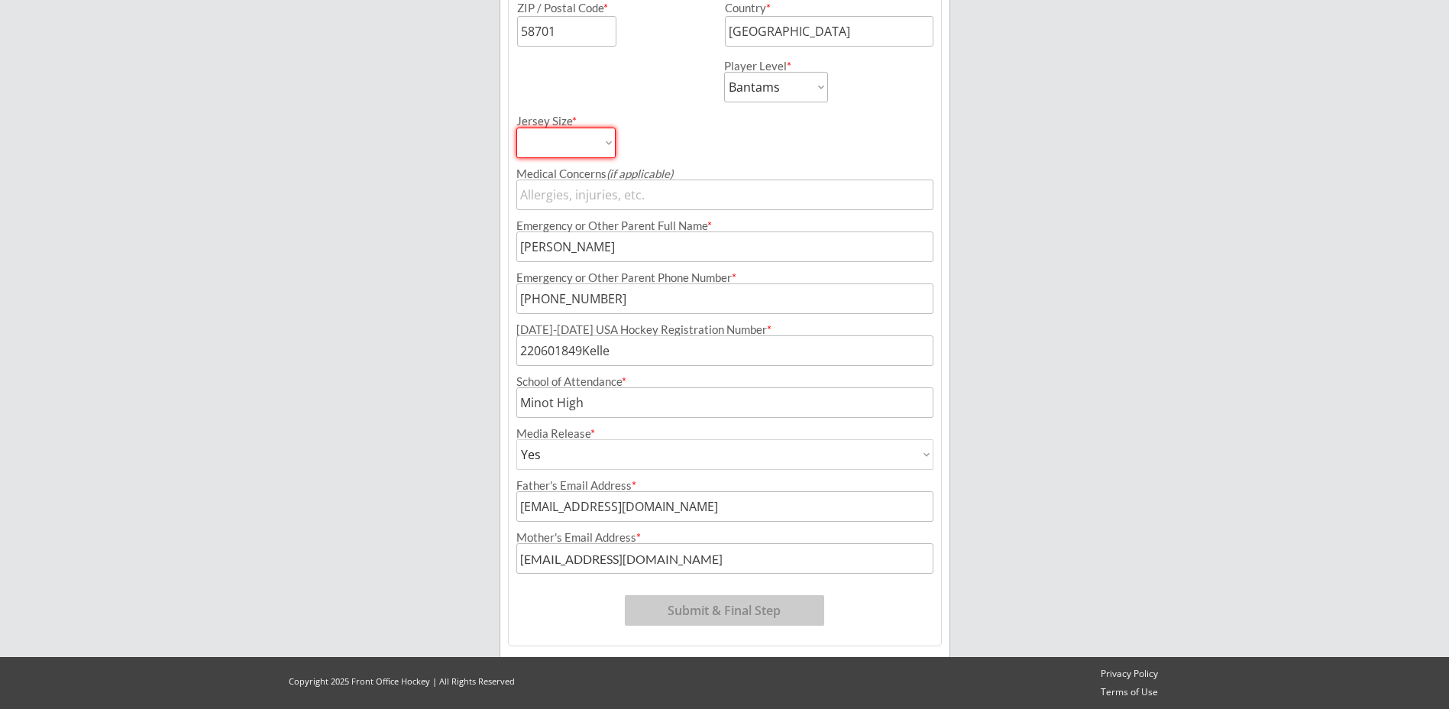
click at [606, 147] on select "Adult Small Adult Medium Adult Large Adult XL Goalie Cut" at bounding box center [565, 143] width 99 height 31
select select ""Adult Large""
click at [516, 128] on select "Adult Small Adult Medium Adult Large Adult XL Goalie Cut" at bounding box center [565, 143] width 99 height 31
click at [736, 606] on button "Submit & Final Step" at bounding box center [724, 610] width 199 height 31
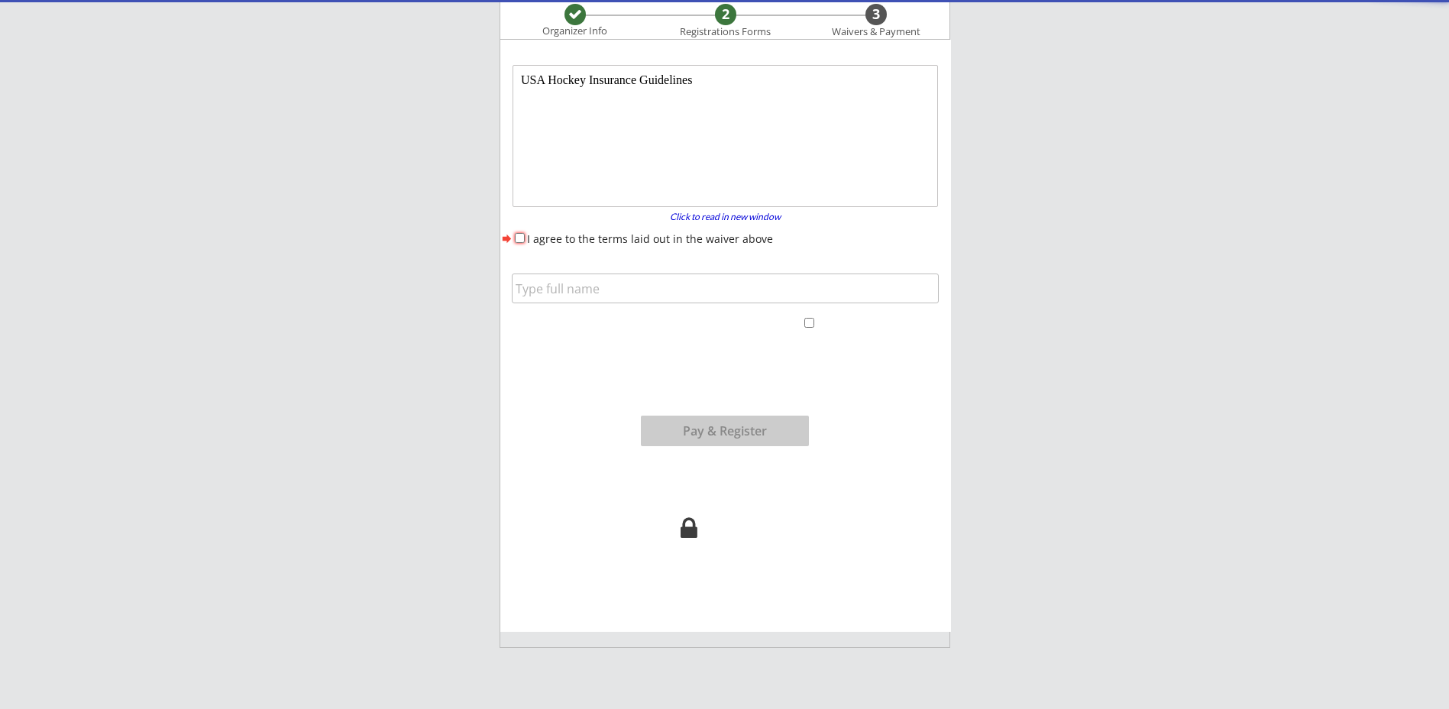
scroll to position [0, 0]
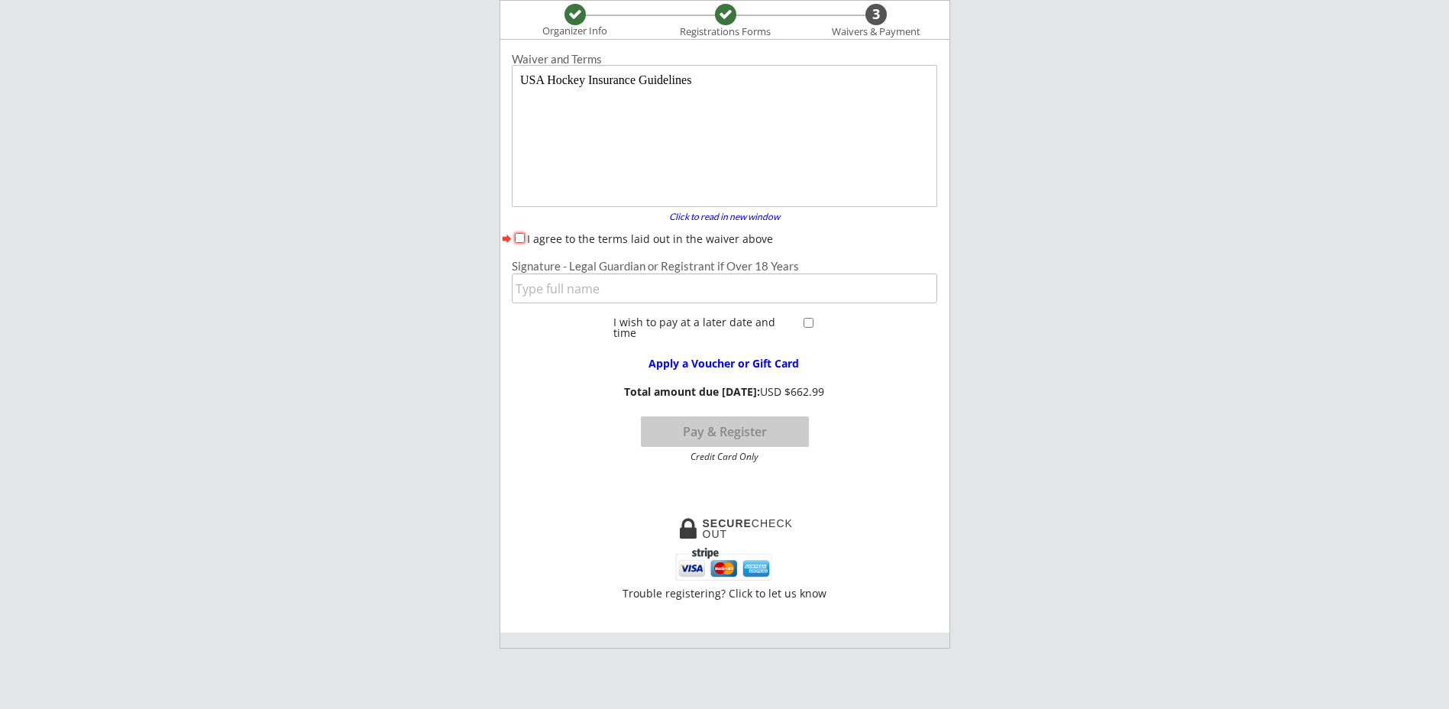
click at [523, 238] on input "I agree to the terms laid out in the waiver above" at bounding box center [520, 238] width 10 height 10
checkbox input "true"
click at [539, 281] on input "input" at bounding box center [724, 288] width 425 height 30
type input "[PERSON_NAME]"
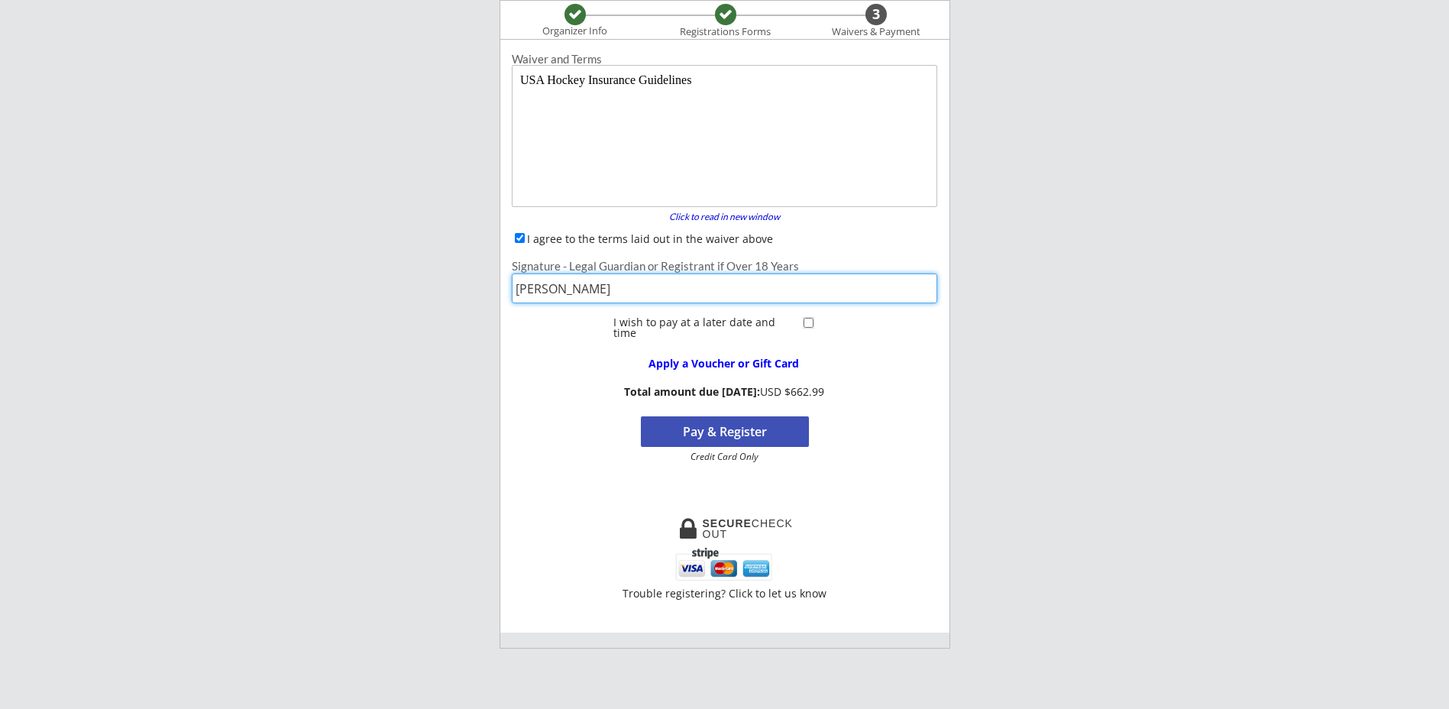
click at [809, 318] on input "checkbox" at bounding box center [808, 323] width 10 height 10
checkbox input "true"
click at [848, 407] on div "Apply a Voucher or Gift Card Total amount due: $0.00 [DATE]. $662.99 due later …" at bounding box center [724, 403] width 448 height 118
click at [757, 434] on button "Register" at bounding box center [725, 431] width 168 height 31
